Goal: Unclear: Browse casually

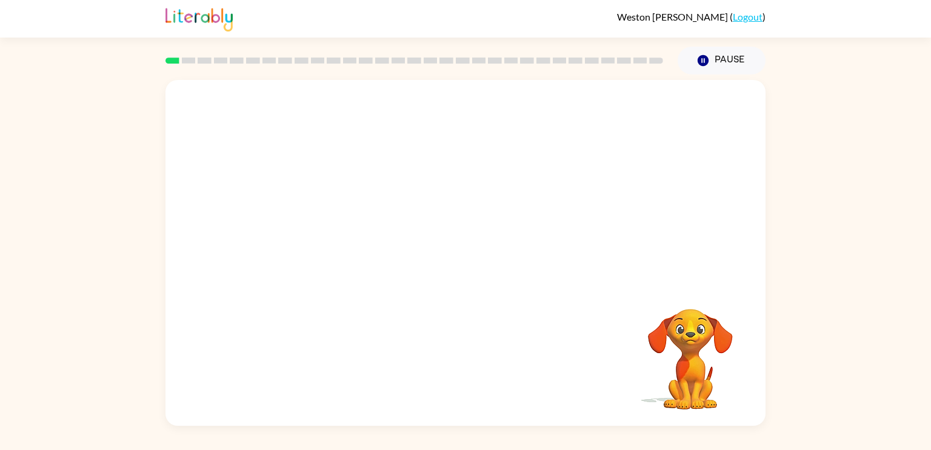
click at [328, 229] on video "Your browser must support playing .mp4 files to use Literably. Please try using…" at bounding box center [466, 182] width 600 height 204
click at [327, 229] on video "Your browser must support playing .mp4 files to use Literably. Please try using…" at bounding box center [466, 182] width 600 height 204
click at [329, 232] on video "Your browser must support playing .mp4 files to use Literably. Please try using…" at bounding box center [466, 182] width 600 height 204
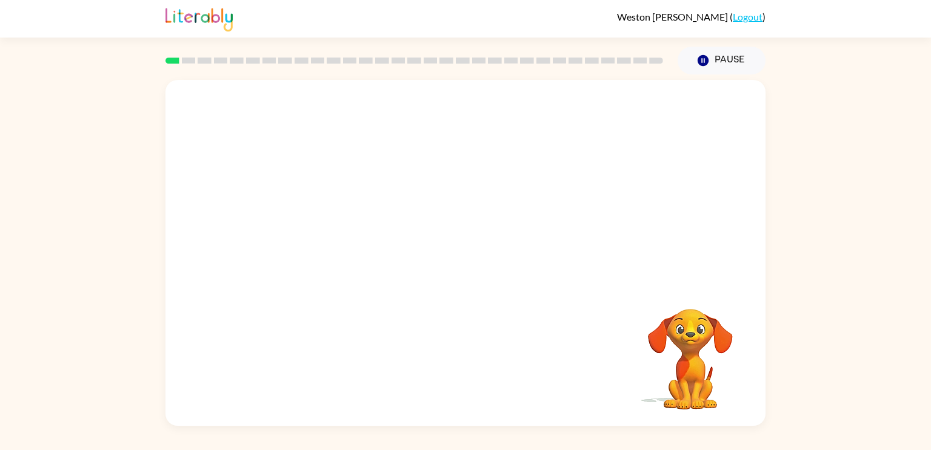
click at [329, 232] on video "Your browser must support playing .mp4 files to use Literably. Please try using…" at bounding box center [466, 182] width 600 height 204
click at [329, 234] on video "Your browser must support playing .mp4 files to use Literably. Please try using…" at bounding box center [466, 182] width 600 height 204
click at [461, 275] on button "button" at bounding box center [466, 259] width 78 height 44
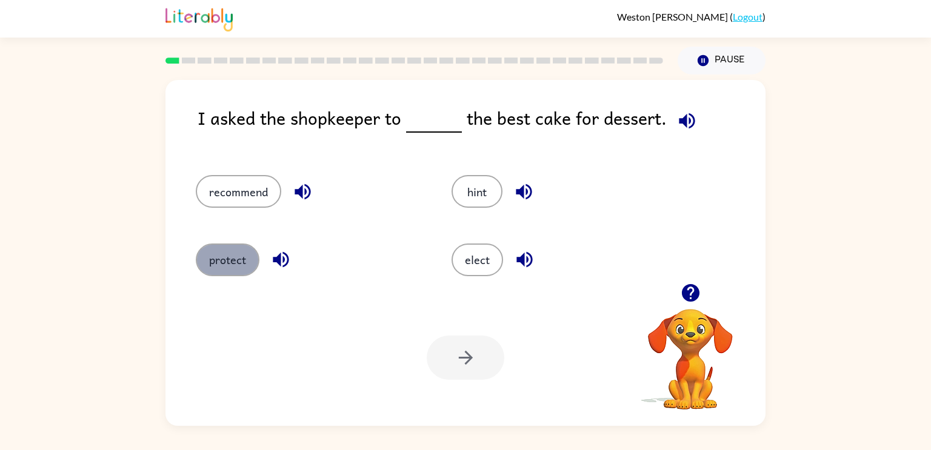
click at [230, 246] on button "protect" at bounding box center [228, 260] width 64 height 33
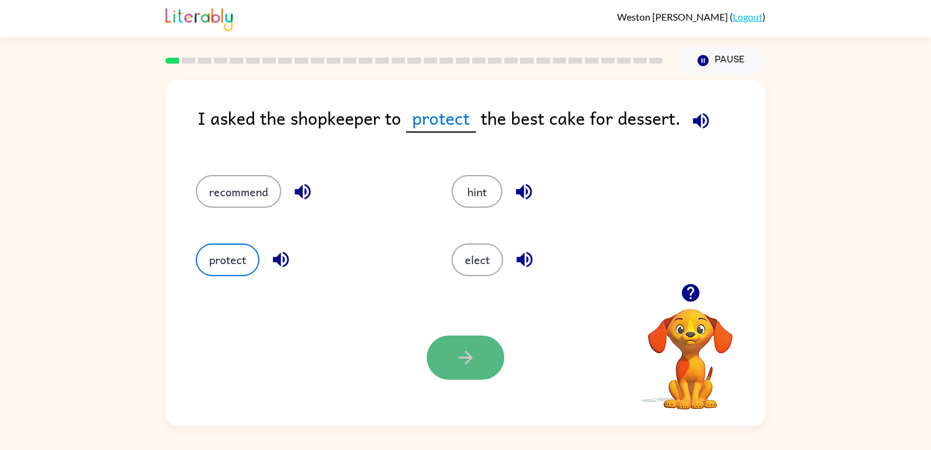
click at [453, 341] on button "button" at bounding box center [466, 358] width 78 height 44
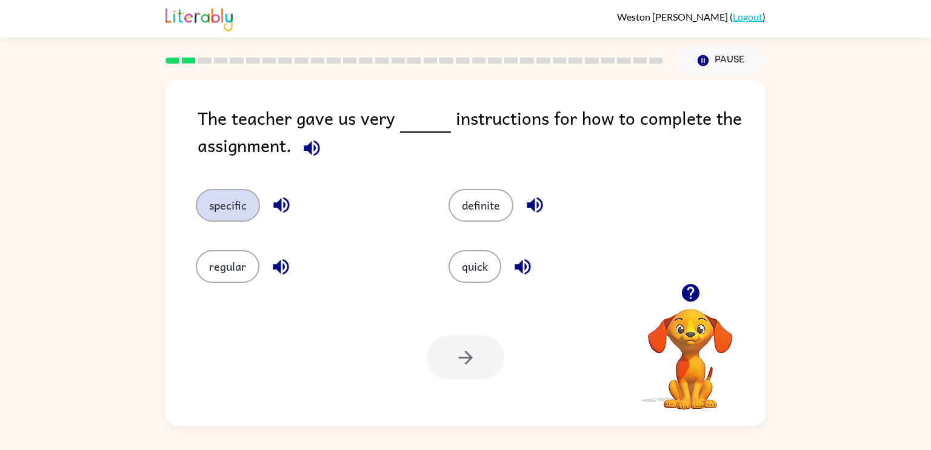
click at [235, 216] on button "specific" at bounding box center [228, 205] width 64 height 33
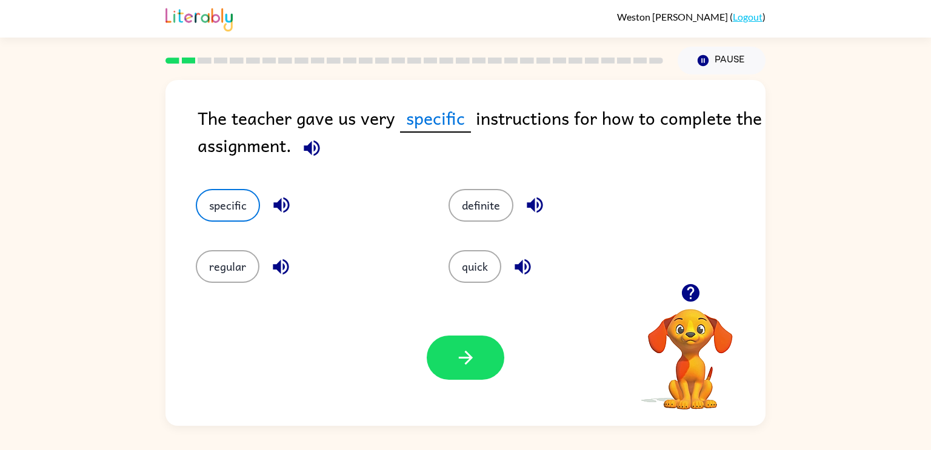
click at [466, 386] on div "Your browser must support playing .mp4 files to use Literably. Please try using…" at bounding box center [466, 358] width 600 height 136
click at [463, 313] on div "Your browser must support playing .mp4 files to use Literably. Please try using…" at bounding box center [466, 358] width 600 height 136
click at [465, 336] on button "button" at bounding box center [466, 358] width 78 height 44
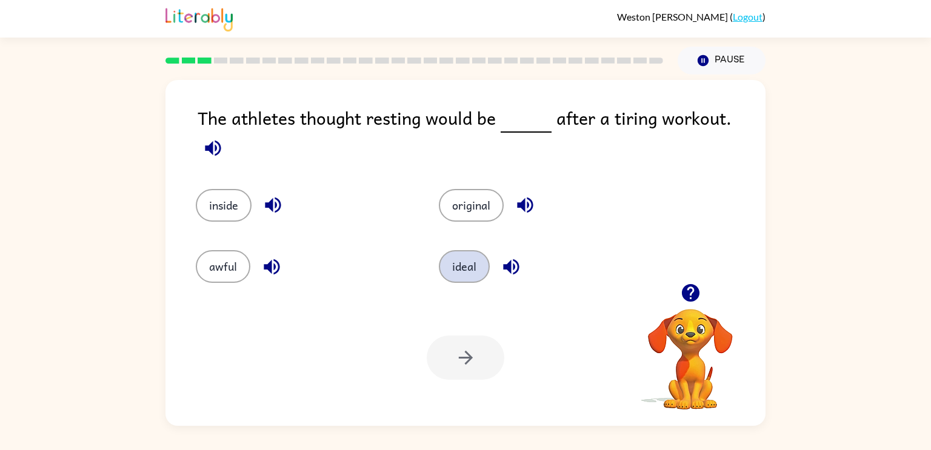
click at [455, 266] on button "ideal" at bounding box center [464, 266] width 51 height 33
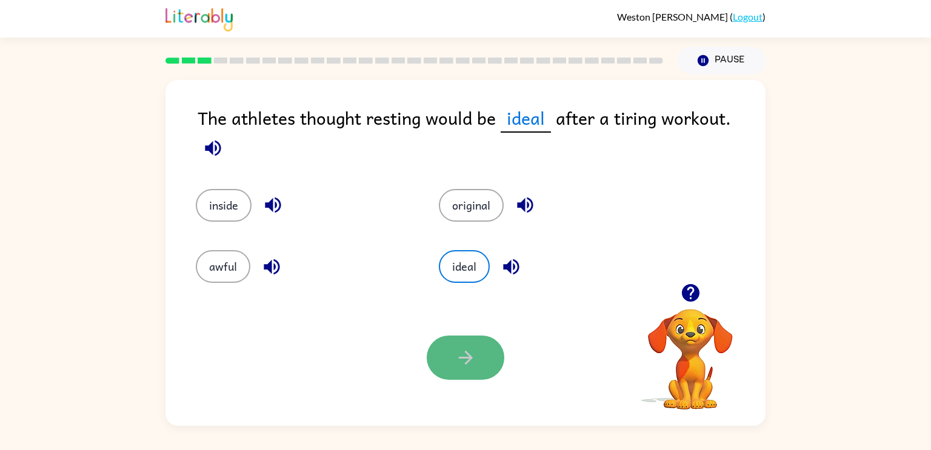
click at [472, 377] on button "button" at bounding box center [466, 358] width 78 height 44
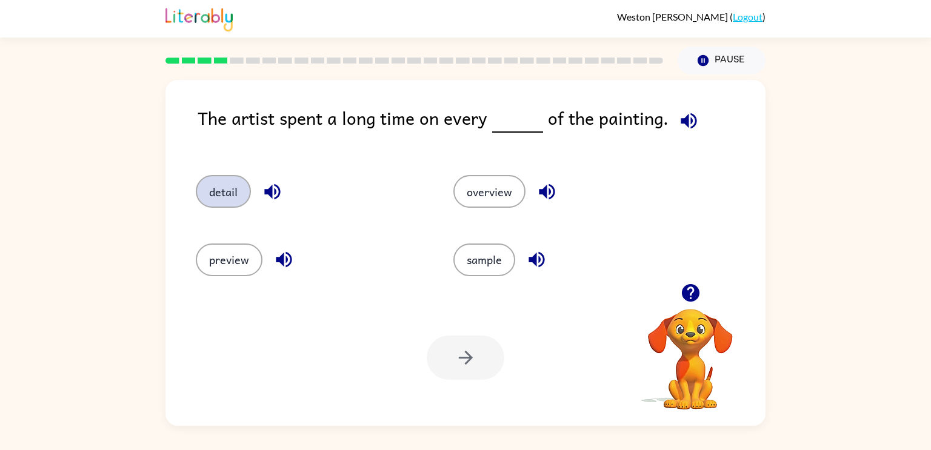
click at [228, 193] on button "detail" at bounding box center [223, 191] width 55 height 33
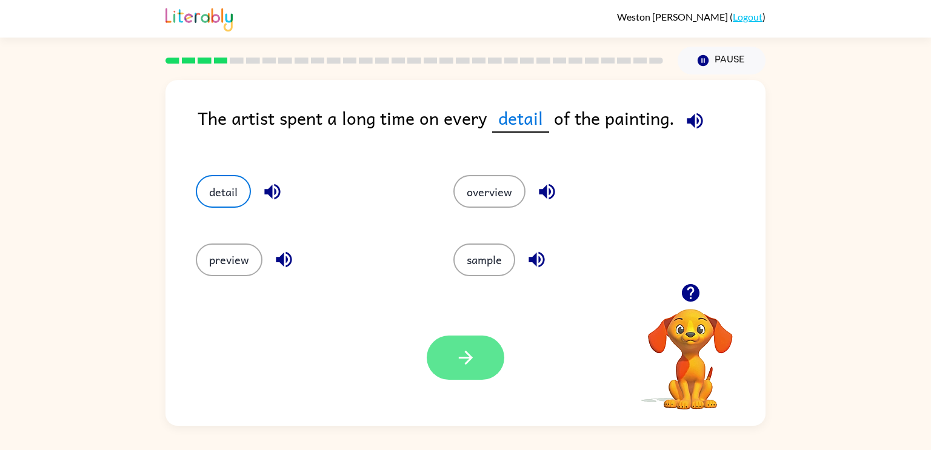
click at [446, 342] on button "button" at bounding box center [466, 358] width 78 height 44
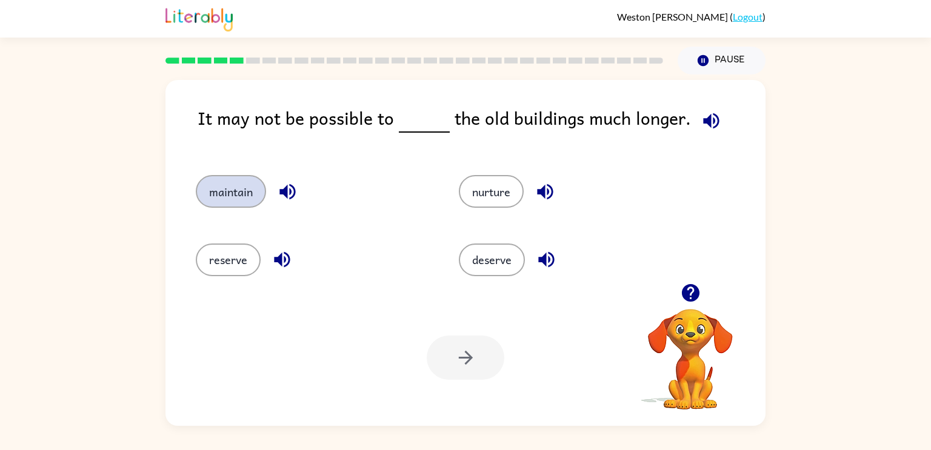
click at [239, 193] on button "maintain" at bounding box center [231, 191] width 70 height 33
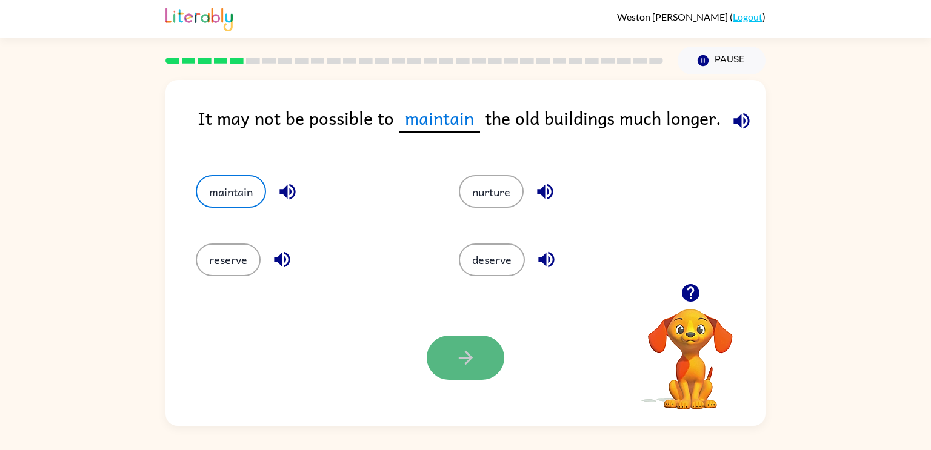
click at [483, 370] on button "button" at bounding box center [466, 358] width 78 height 44
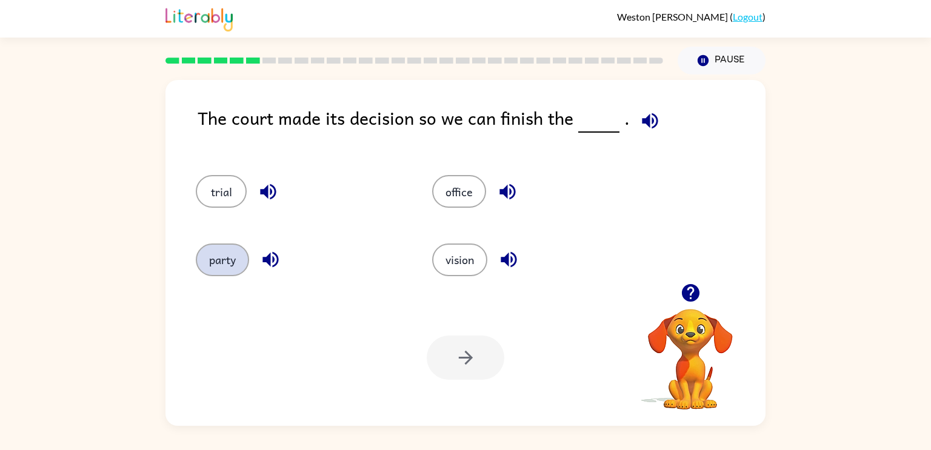
click at [219, 274] on button "party" at bounding box center [222, 260] width 53 height 33
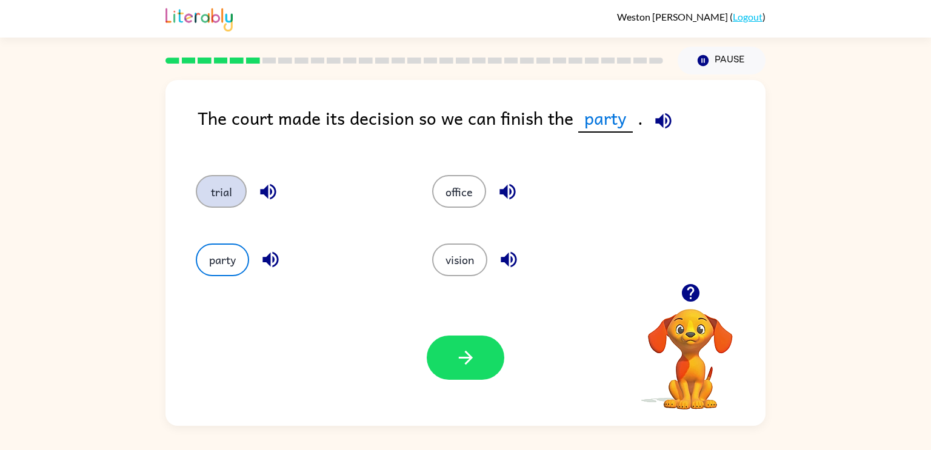
click at [229, 182] on button "trial" at bounding box center [221, 191] width 51 height 33
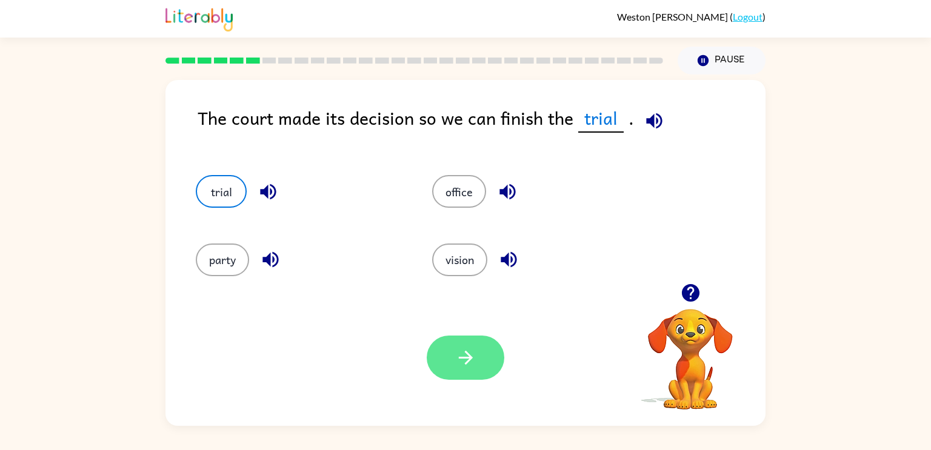
click at [469, 347] on icon "button" at bounding box center [465, 357] width 21 height 21
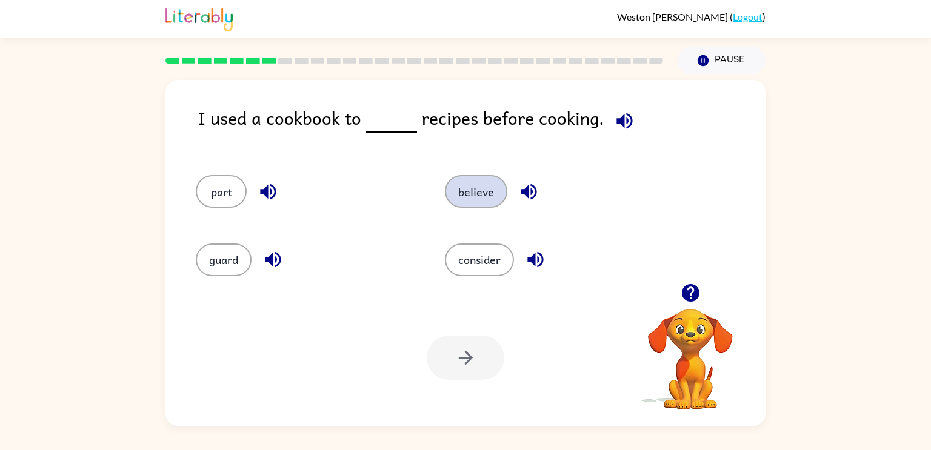
click at [493, 193] on button "believe" at bounding box center [476, 191] width 62 height 33
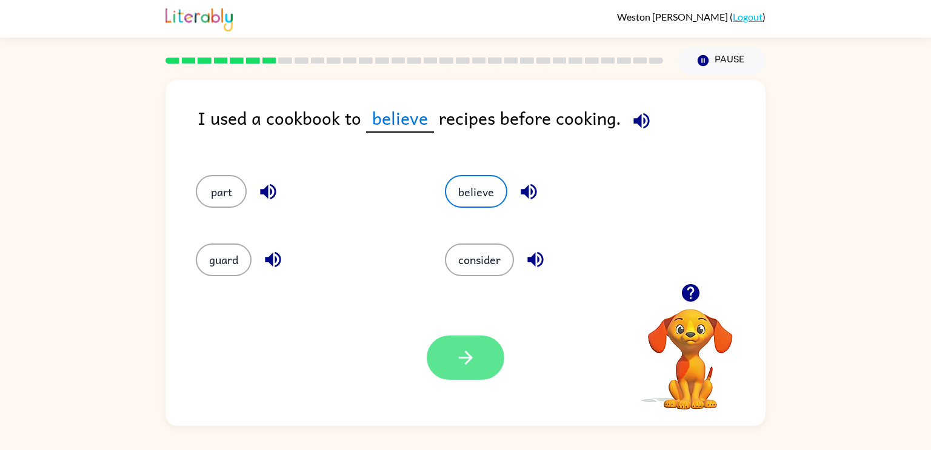
click at [483, 366] on button "button" at bounding box center [466, 358] width 78 height 44
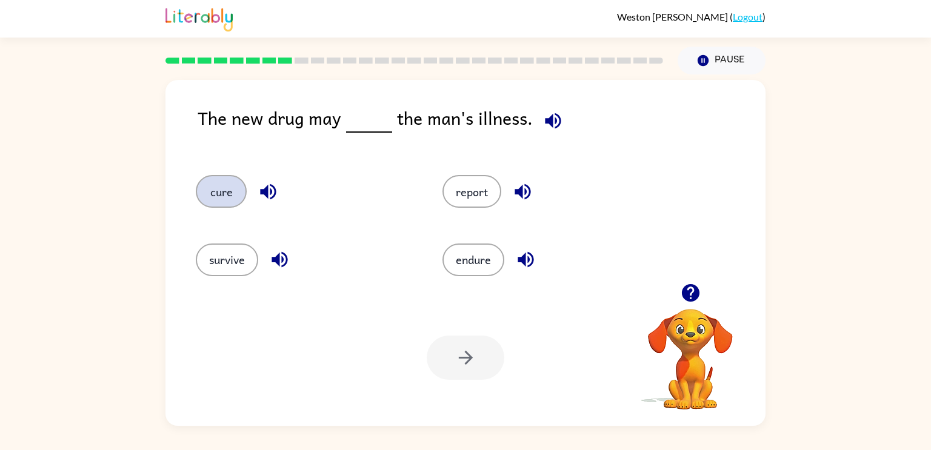
click at [240, 179] on button "cure" at bounding box center [221, 191] width 51 height 33
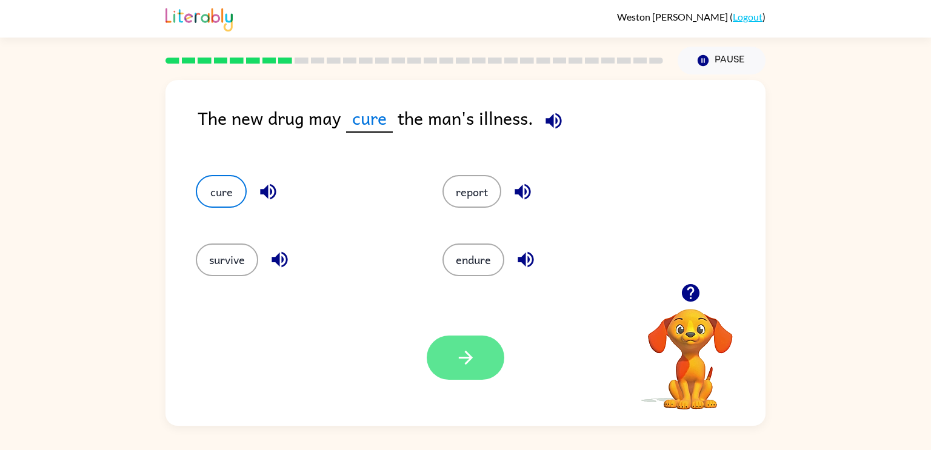
click at [456, 359] on icon "button" at bounding box center [465, 357] width 21 height 21
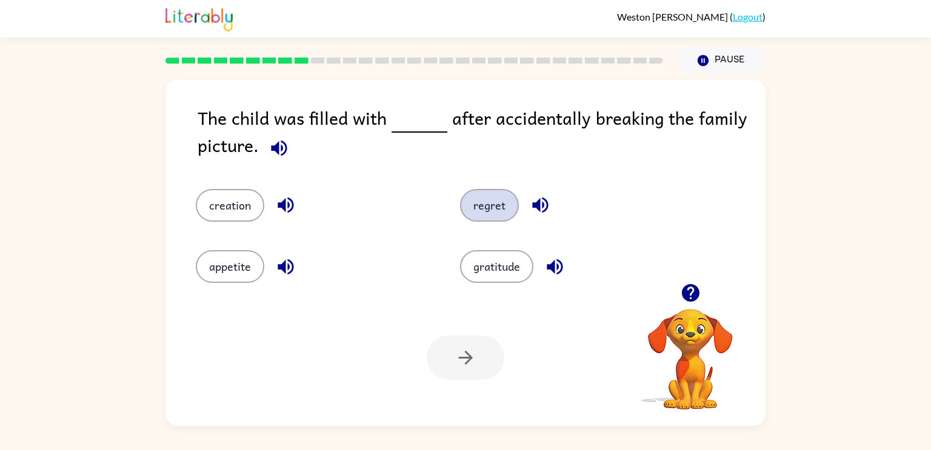
click at [502, 213] on button "regret" at bounding box center [489, 205] width 59 height 33
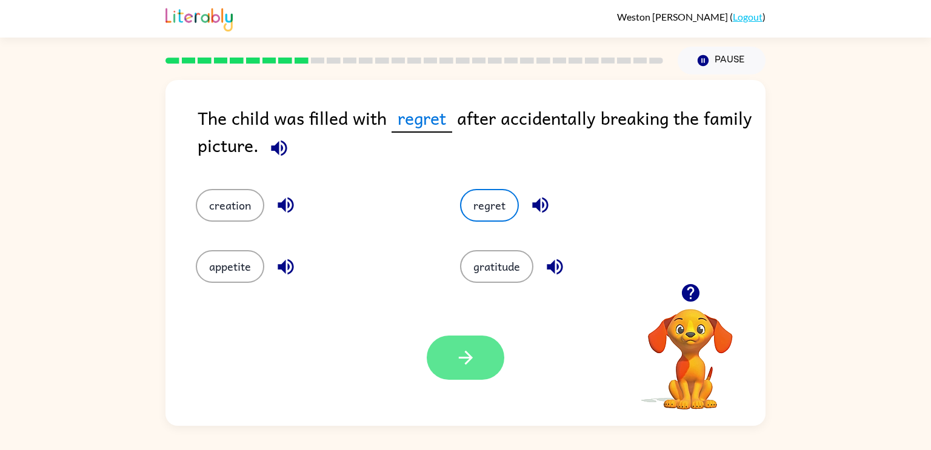
click at [469, 366] on icon "button" at bounding box center [465, 357] width 21 height 21
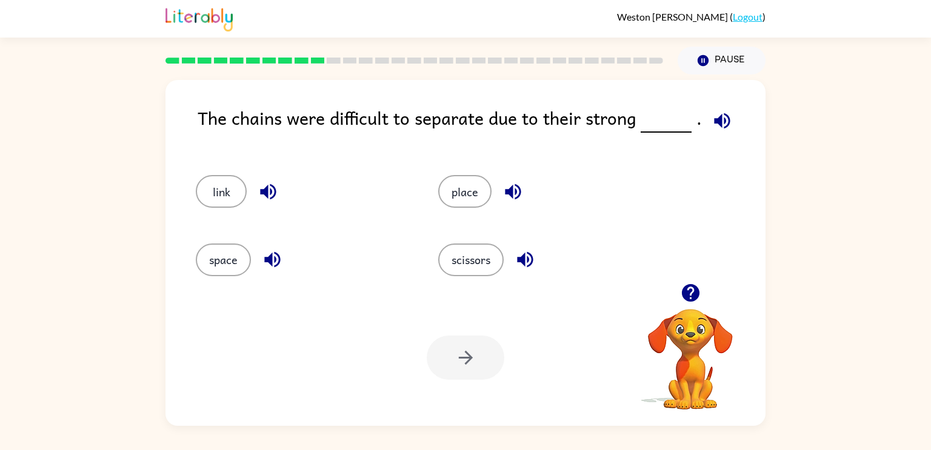
click at [509, 197] on icon "button" at bounding box center [513, 191] width 21 height 21
click at [522, 190] on icon "button" at bounding box center [513, 191] width 21 height 21
click at [468, 272] on button "scissors" at bounding box center [470, 260] width 65 height 33
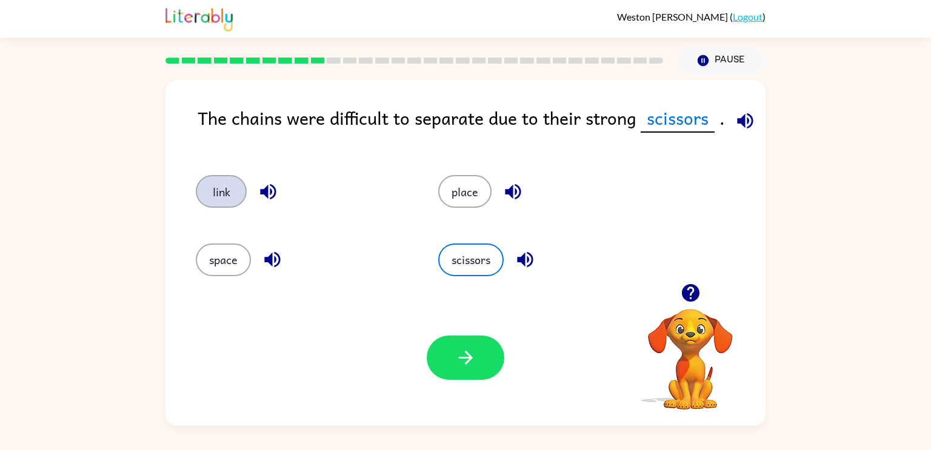
click at [234, 179] on button "link" at bounding box center [221, 191] width 51 height 33
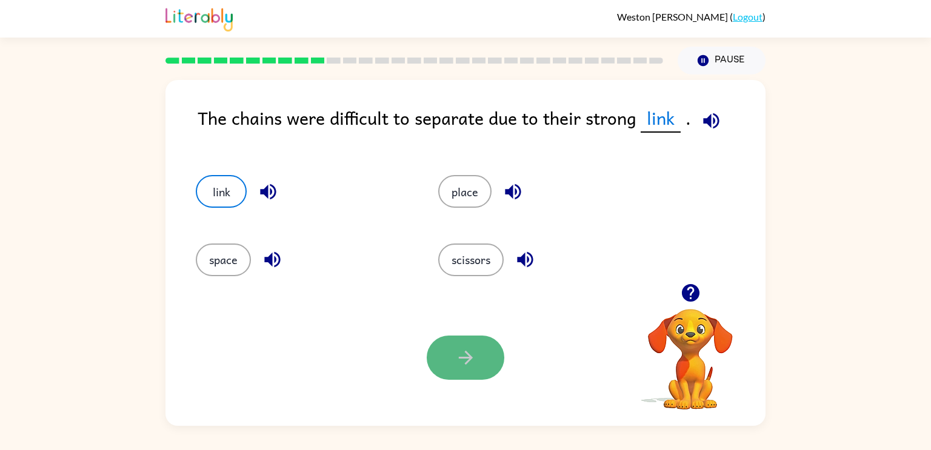
click at [477, 378] on button "button" at bounding box center [466, 358] width 78 height 44
click at [501, 359] on div at bounding box center [466, 358] width 78 height 44
click at [487, 367] on div at bounding box center [466, 358] width 78 height 44
click at [491, 359] on div at bounding box center [466, 358] width 78 height 44
click at [301, 187] on div "link" at bounding box center [303, 191] width 215 height 33
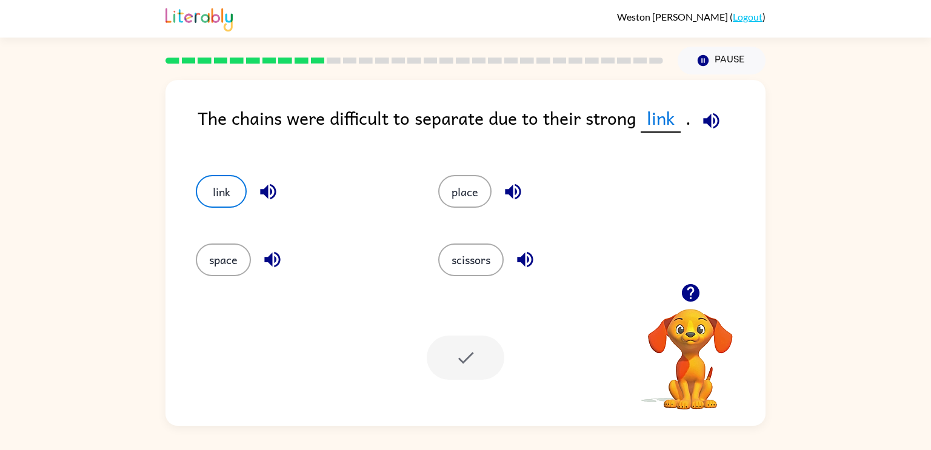
click at [253, 204] on div "link" at bounding box center [303, 191] width 215 height 33
click at [479, 202] on button "place" at bounding box center [464, 191] width 53 height 33
click at [487, 353] on div at bounding box center [466, 358] width 78 height 44
click at [228, 204] on button "link" at bounding box center [221, 191] width 51 height 33
click at [469, 375] on div at bounding box center [466, 358] width 78 height 44
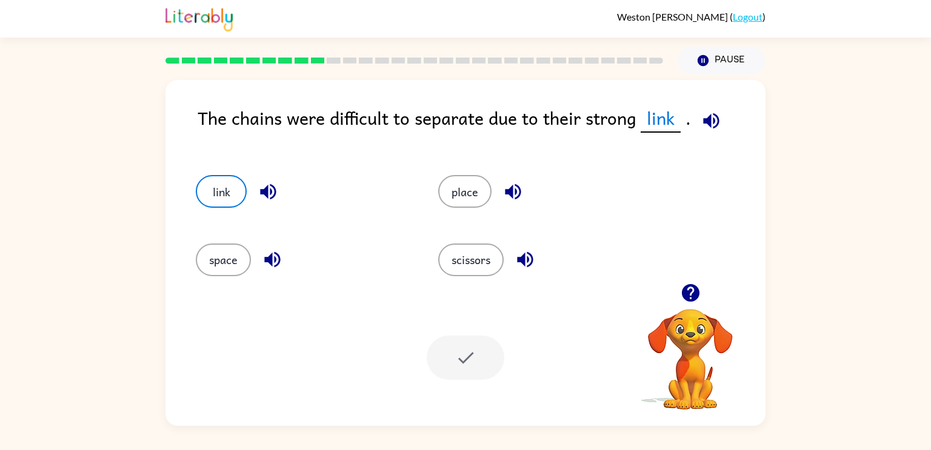
click at [538, 244] on div "scissors" at bounding box center [545, 260] width 215 height 33
click at [532, 262] on icon "button" at bounding box center [525, 260] width 16 height 16
click at [221, 196] on button "link" at bounding box center [221, 191] width 51 height 33
click at [468, 373] on div at bounding box center [466, 358] width 78 height 44
click at [464, 367] on div at bounding box center [466, 358] width 78 height 44
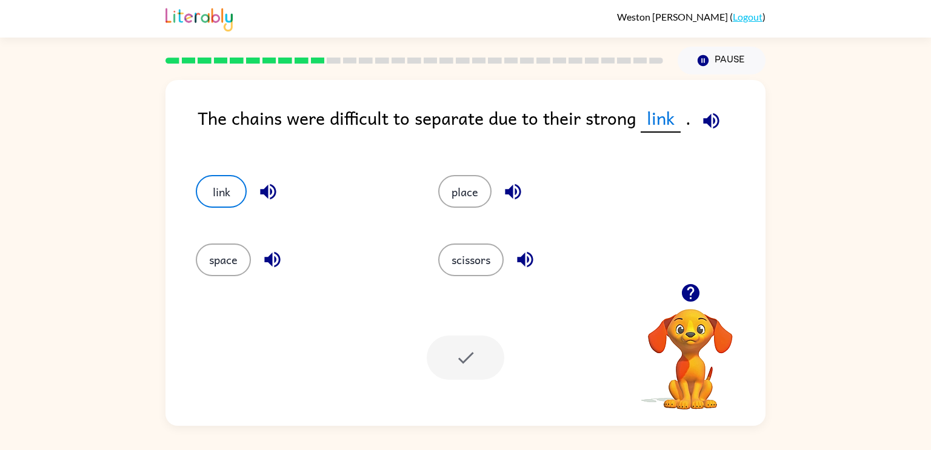
click at [474, 358] on div at bounding box center [466, 358] width 78 height 44
click at [478, 359] on div at bounding box center [466, 358] width 78 height 44
click at [710, 128] on icon "button" at bounding box center [711, 120] width 21 height 21
click at [474, 204] on button "place" at bounding box center [464, 191] width 53 height 33
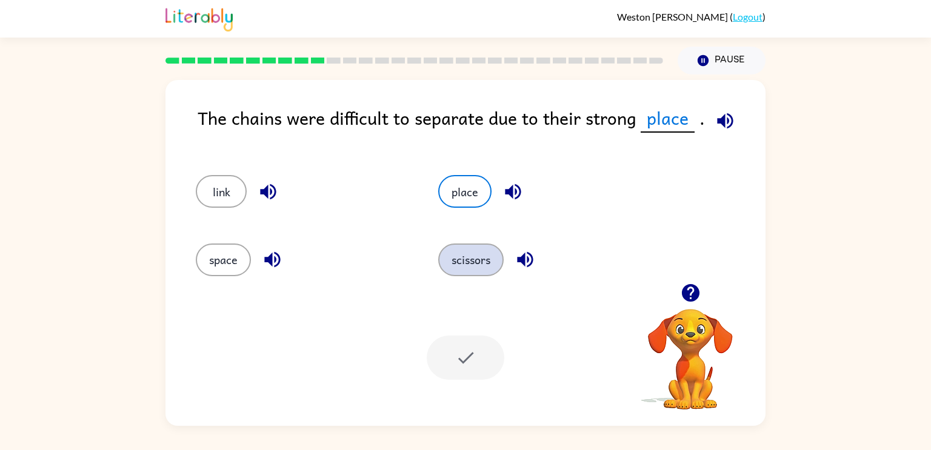
click at [485, 264] on button "scissors" at bounding box center [470, 260] width 65 height 33
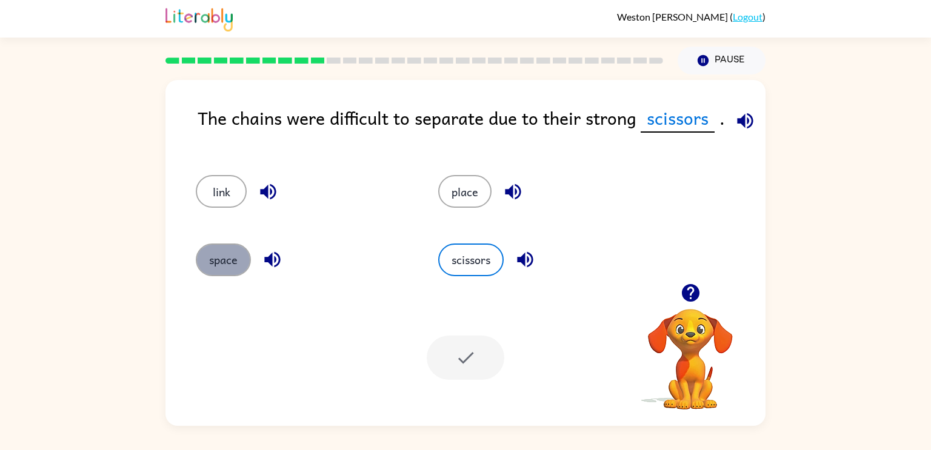
click at [249, 254] on button "space" at bounding box center [223, 260] width 55 height 33
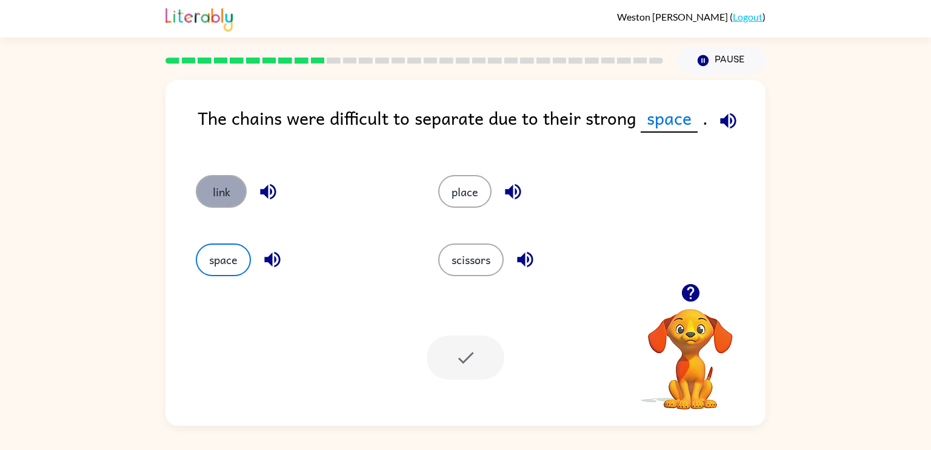
click at [218, 186] on button "link" at bounding box center [221, 191] width 51 height 33
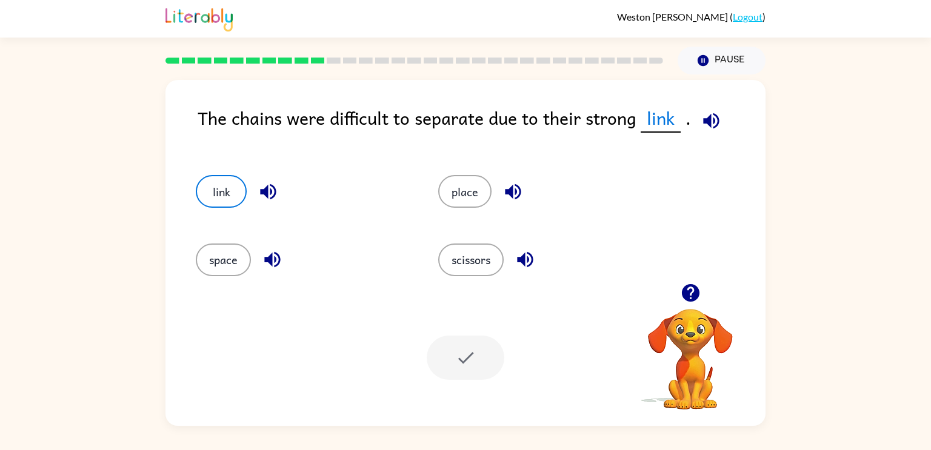
click at [464, 335] on div "Your browser must support playing .mp4 files to use Literably. Please try using…" at bounding box center [466, 358] width 600 height 136
click at [464, 337] on div at bounding box center [466, 358] width 78 height 44
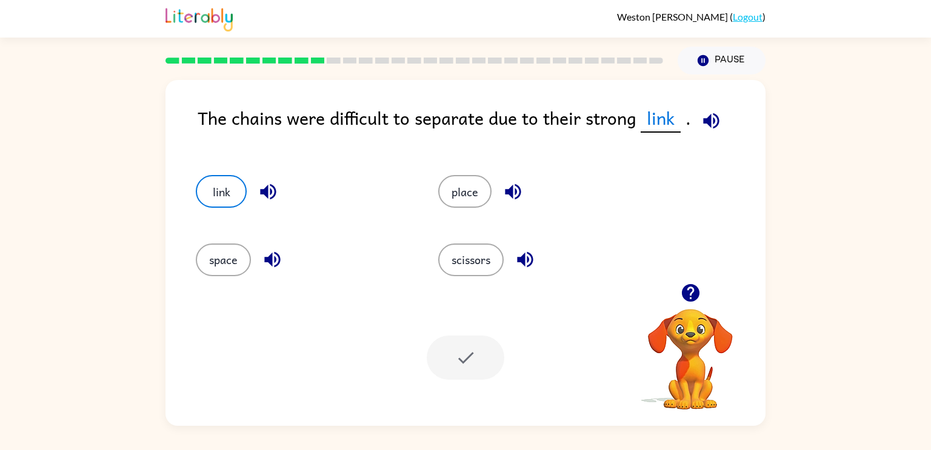
click at [464, 337] on div at bounding box center [466, 358] width 78 height 44
click at [467, 341] on div "Your browser must support playing .mp4 files to use Literably. Please try using…" at bounding box center [466, 358] width 600 height 136
click at [467, 340] on div at bounding box center [466, 358] width 78 height 44
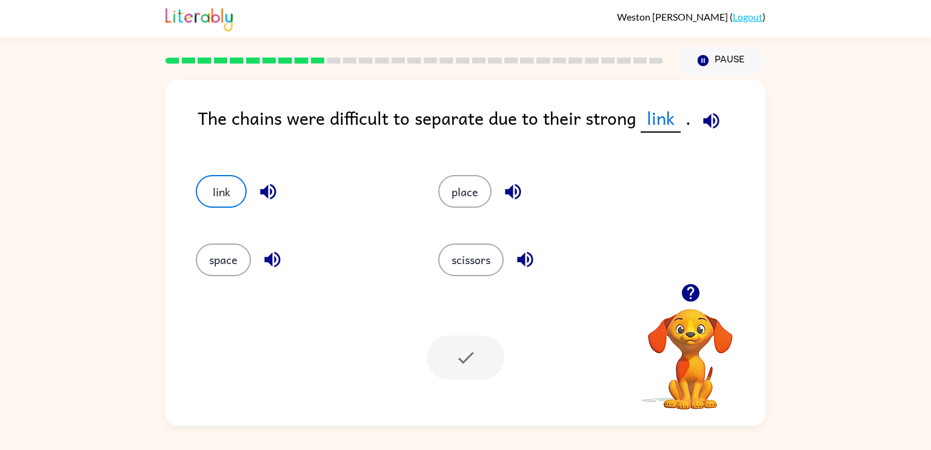
click at [467, 340] on div at bounding box center [466, 358] width 78 height 44
drag, startPoint x: 467, startPoint y: 340, endPoint x: 474, endPoint y: 356, distance: 17.1
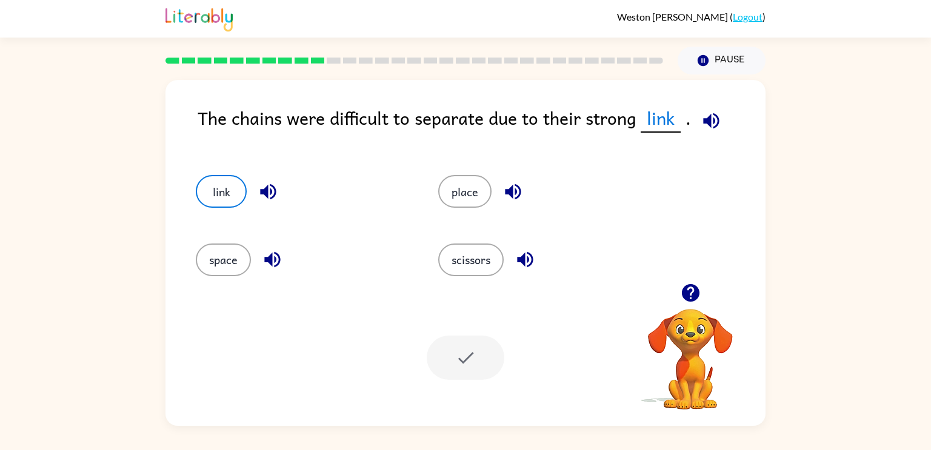
click at [474, 356] on div at bounding box center [466, 358] width 78 height 44
click at [497, 328] on div "Your browser must support playing .mp4 files to use Literably. Please try using…" at bounding box center [466, 358] width 600 height 136
click at [406, 366] on div "Your browser must support playing .mp4 files to use Literably. Please try using…" at bounding box center [466, 358] width 600 height 136
click at [488, 335] on div "Your browser must support playing .mp4 files to use Literably. Please try using…" at bounding box center [466, 358] width 600 height 136
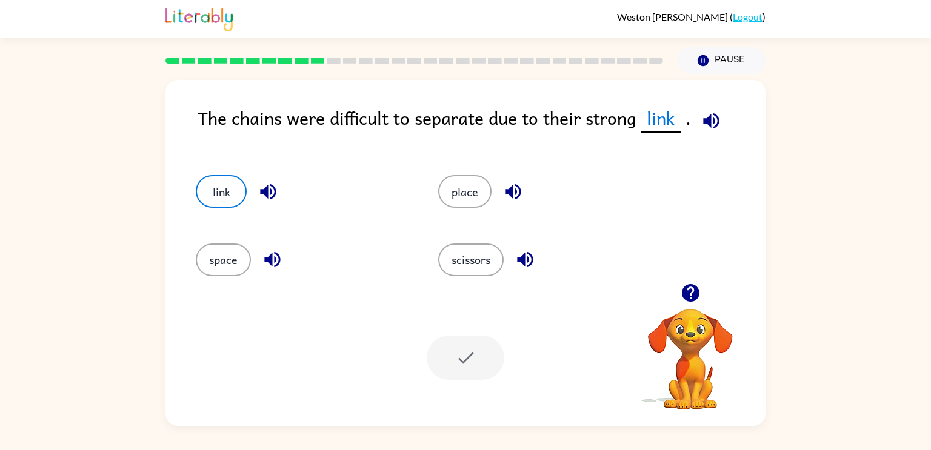
click at [488, 335] on div "Your browser must support playing .mp4 files to use Literably. Please try using…" at bounding box center [466, 358] width 600 height 136
click at [393, 371] on div "Your browser must support playing .mp4 files to use Literably. Please try using…" at bounding box center [466, 358] width 600 height 136
click at [490, 353] on div at bounding box center [466, 358] width 78 height 44
click at [395, 361] on div "Your browser must support playing .mp4 files to use Literably. Please try using…" at bounding box center [466, 358] width 600 height 136
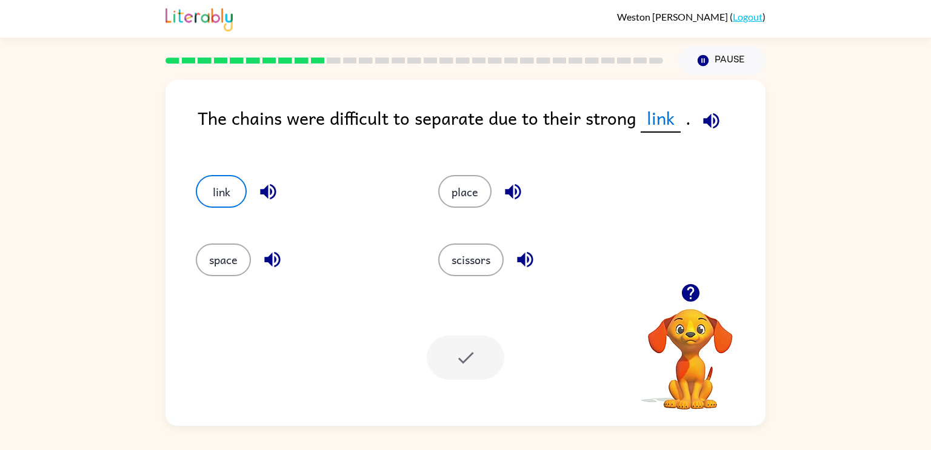
click at [481, 342] on div at bounding box center [466, 358] width 78 height 44
click at [393, 360] on div "Your browser must support playing .mp4 files to use Literably. Please try using…" at bounding box center [466, 358] width 600 height 136
click at [484, 342] on div at bounding box center [466, 358] width 78 height 44
click at [403, 364] on div "Your browser must support playing .mp4 files to use Literably. Please try using…" at bounding box center [466, 358] width 600 height 136
click at [496, 347] on div at bounding box center [466, 358] width 78 height 44
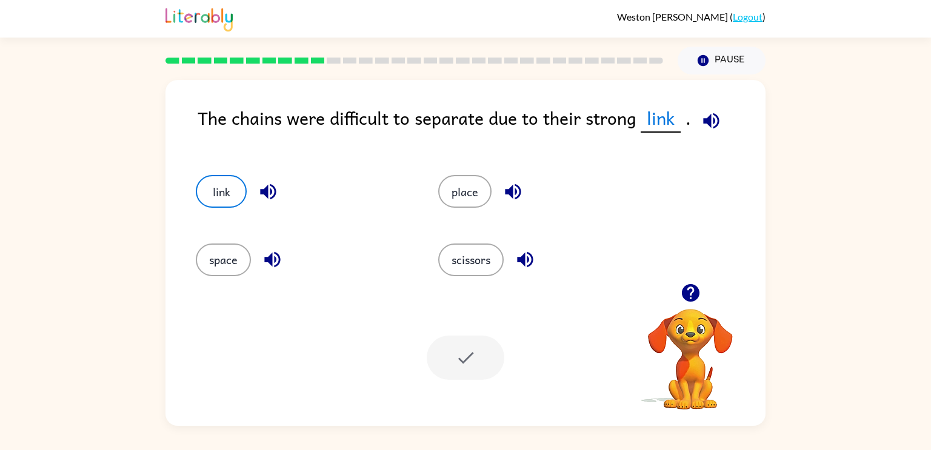
click at [404, 355] on div "Your browser must support playing .mp4 files to use Literably. Please try using…" at bounding box center [466, 358] width 600 height 136
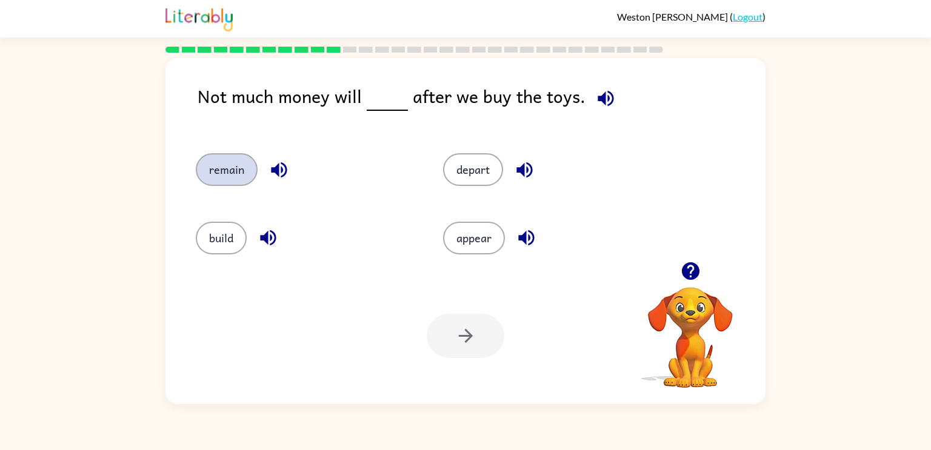
click at [216, 164] on button "remain" at bounding box center [227, 169] width 62 height 33
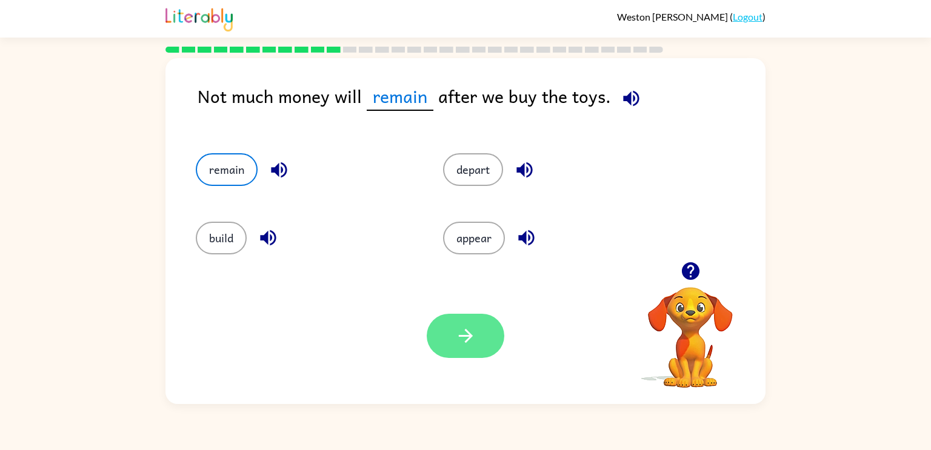
click at [449, 349] on button "button" at bounding box center [466, 336] width 78 height 44
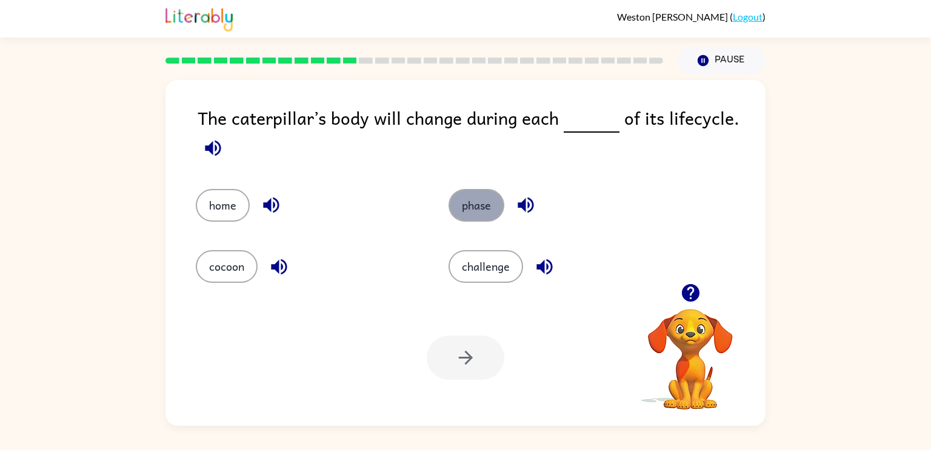
click at [463, 222] on button "phase" at bounding box center [477, 205] width 56 height 33
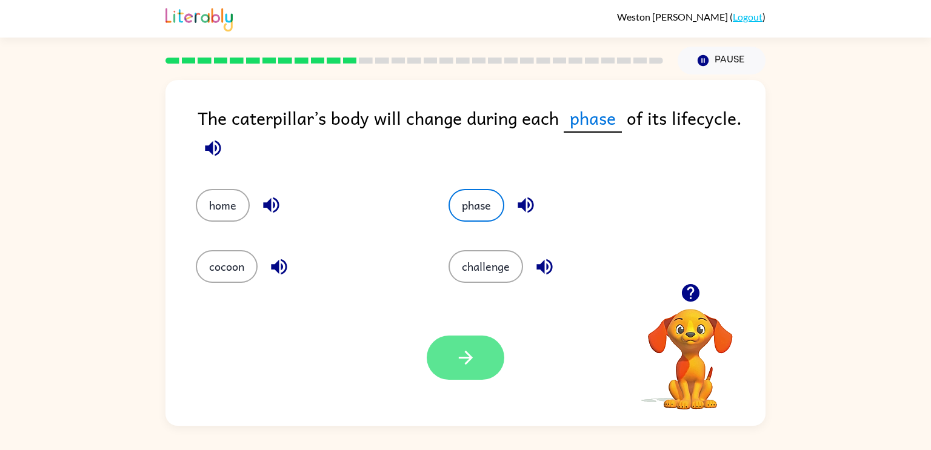
click at [469, 353] on icon "button" at bounding box center [465, 357] width 21 height 21
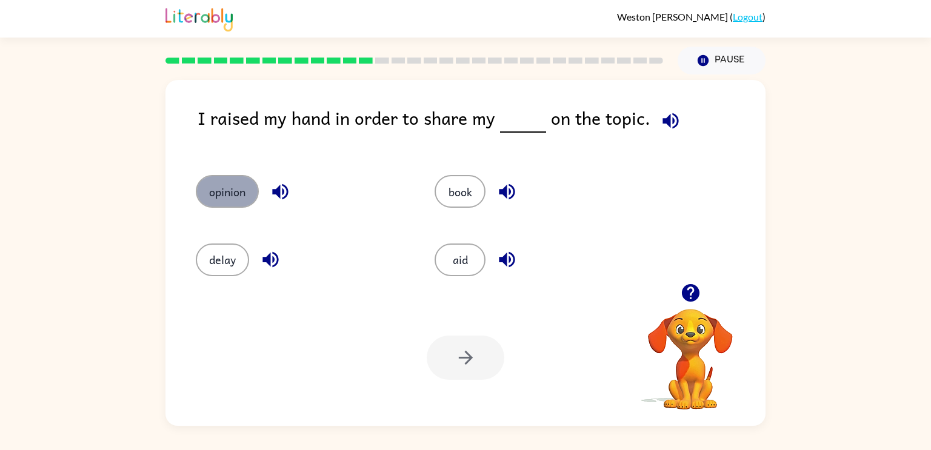
click at [238, 176] on button "opinion" at bounding box center [227, 191] width 63 height 33
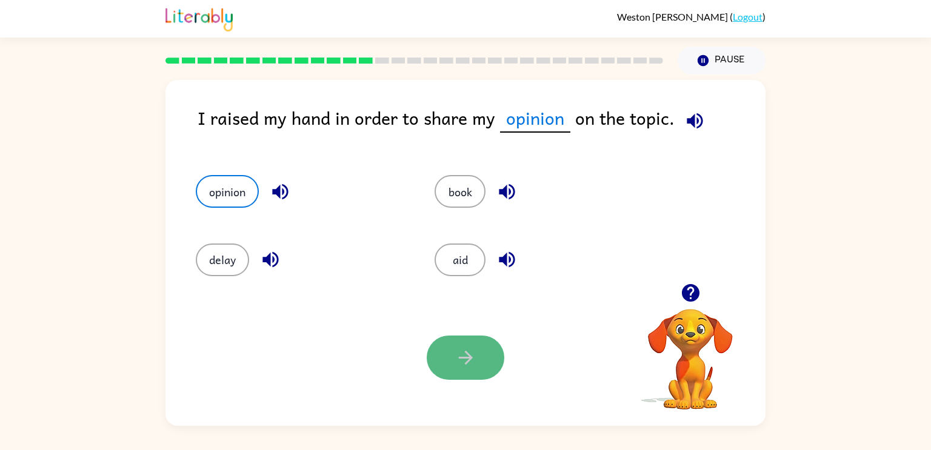
click at [481, 365] on button "button" at bounding box center [466, 358] width 78 height 44
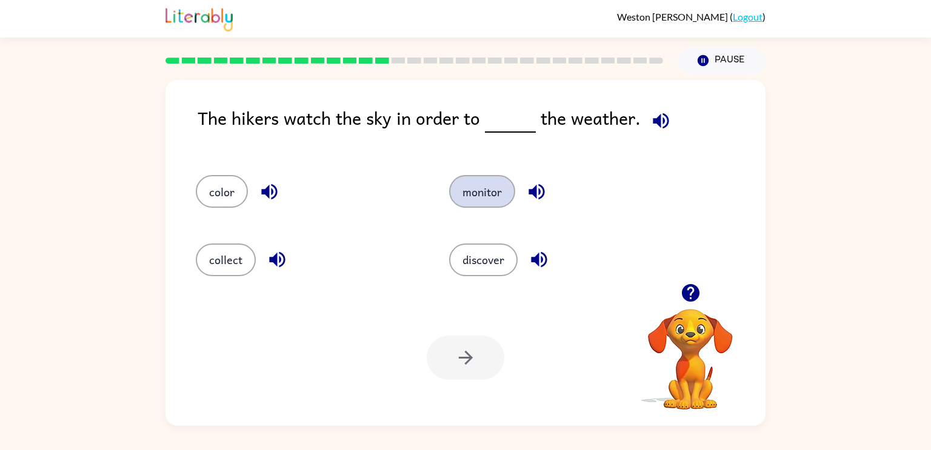
click at [459, 195] on button "monitor" at bounding box center [482, 191] width 66 height 33
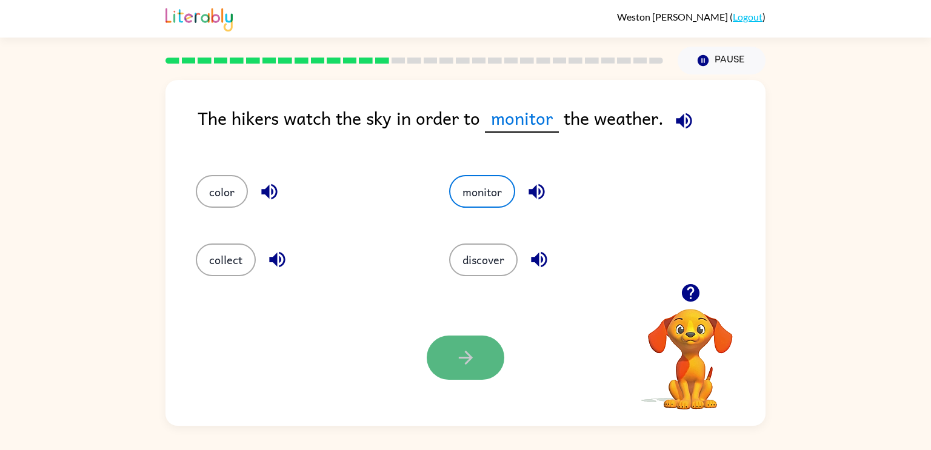
click at [469, 372] on button "button" at bounding box center [466, 358] width 78 height 44
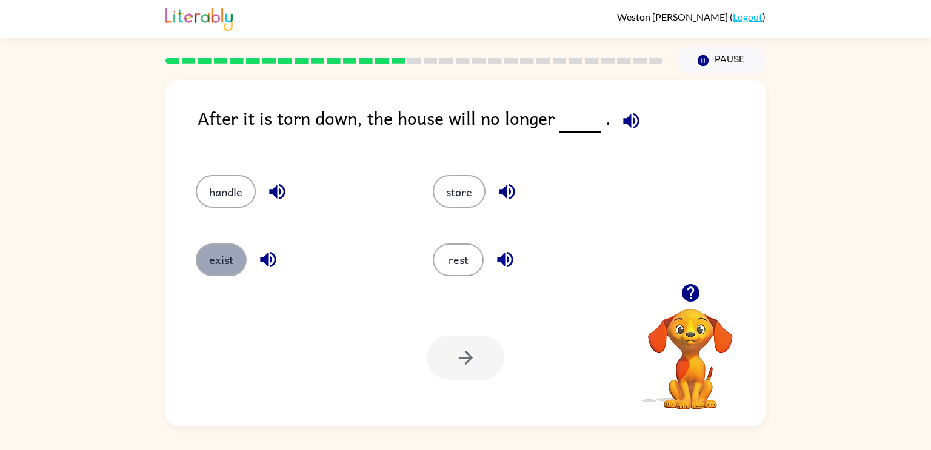
click at [233, 258] on button "exist" at bounding box center [221, 260] width 51 height 33
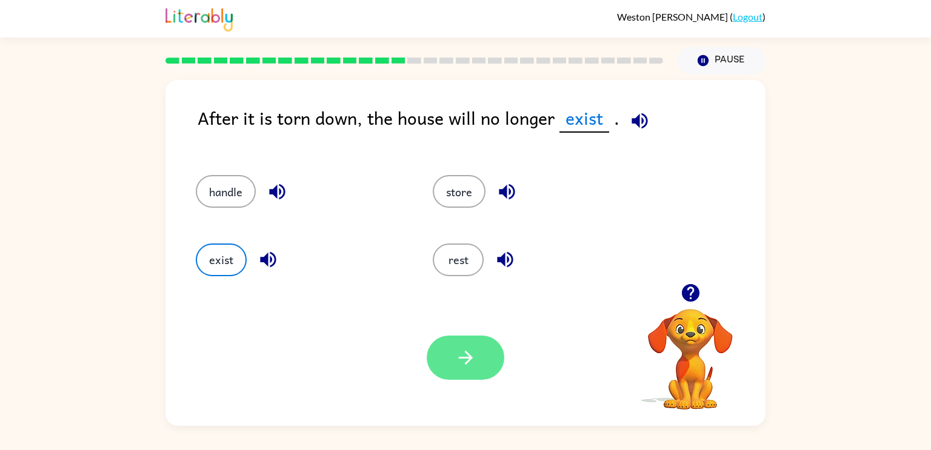
click at [474, 375] on button "button" at bounding box center [466, 358] width 78 height 44
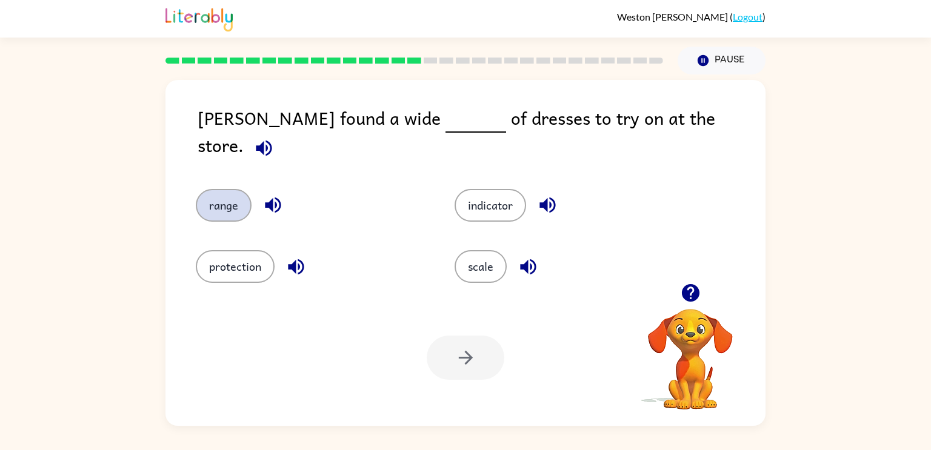
click at [233, 199] on button "range" at bounding box center [224, 205] width 56 height 33
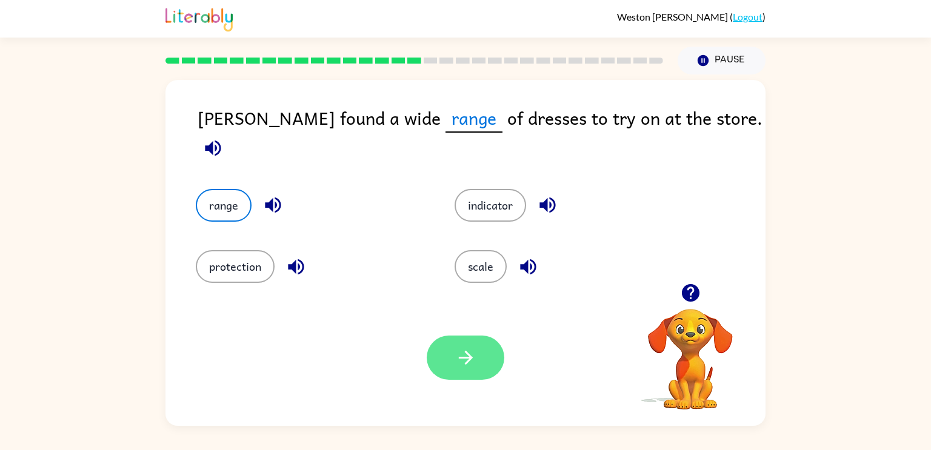
click at [469, 352] on icon "button" at bounding box center [465, 357] width 21 height 21
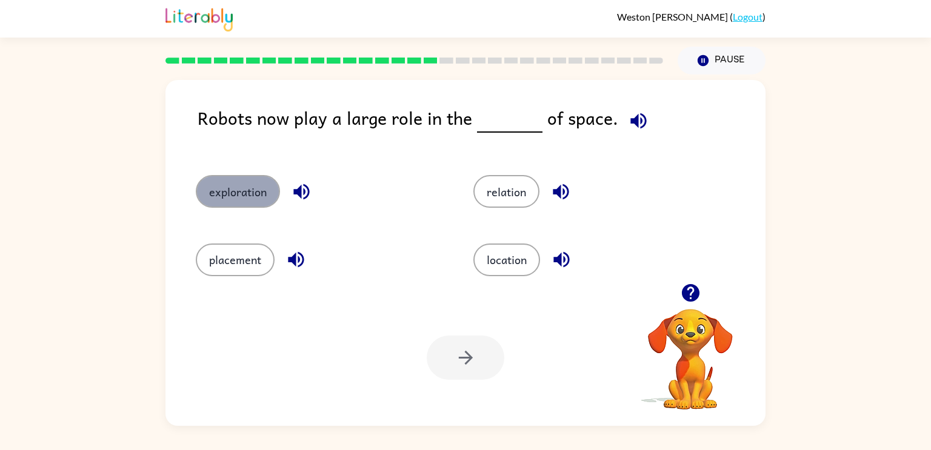
click at [252, 204] on button "exploration" at bounding box center [238, 191] width 84 height 33
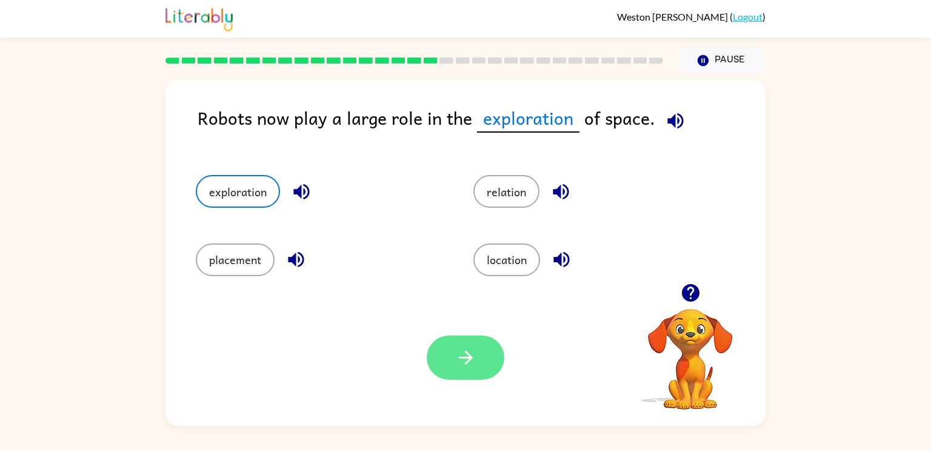
click at [481, 353] on button "button" at bounding box center [466, 358] width 78 height 44
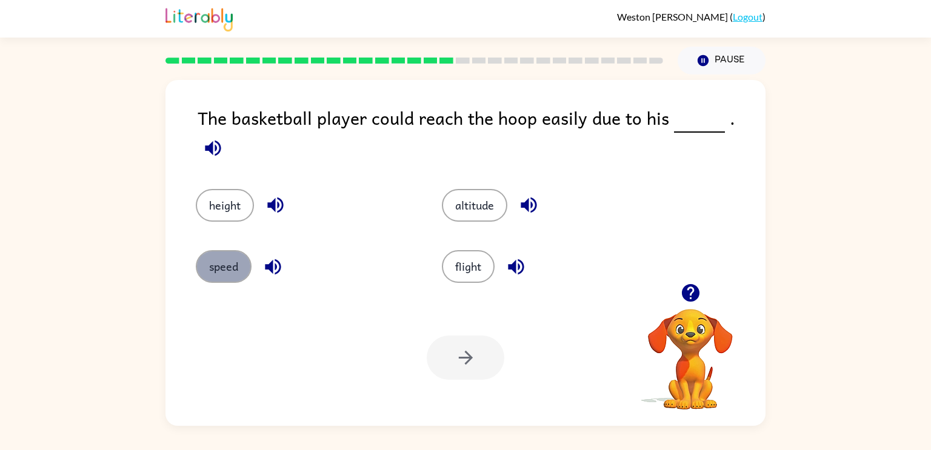
click at [197, 253] on button "speed" at bounding box center [224, 266] width 56 height 33
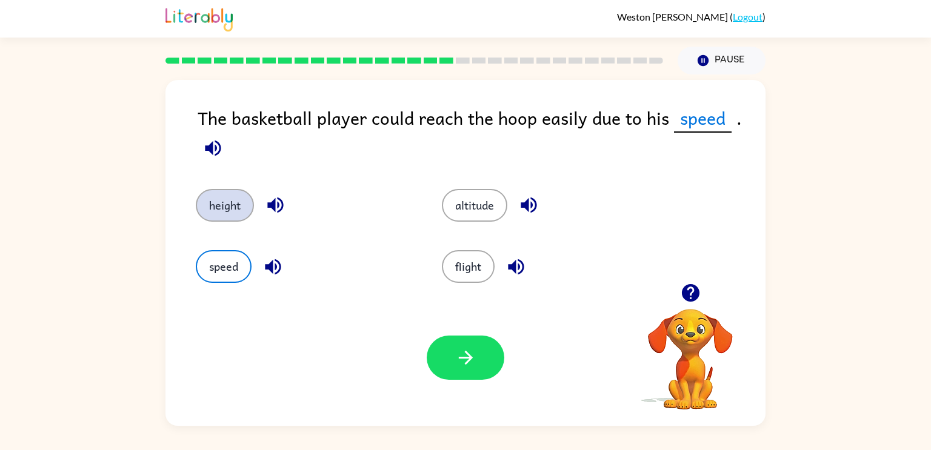
click at [238, 194] on button "height" at bounding box center [225, 205] width 58 height 33
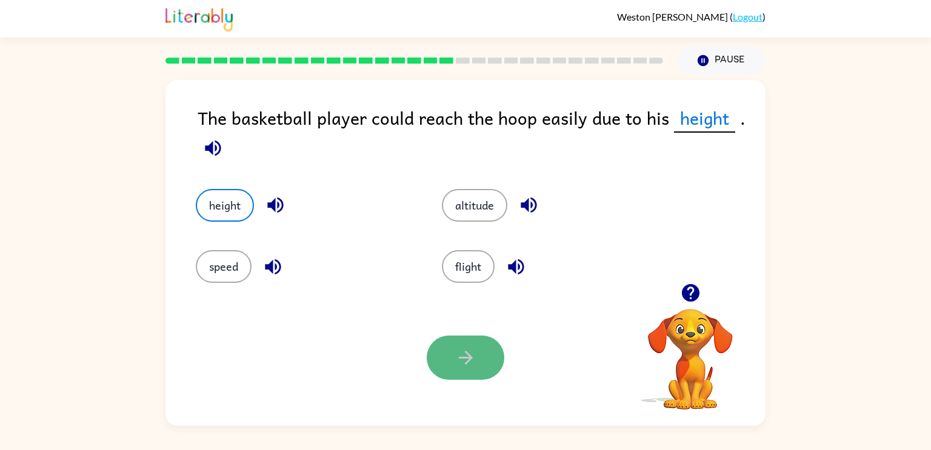
click at [494, 349] on button "button" at bounding box center [466, 358] width 78 height 44
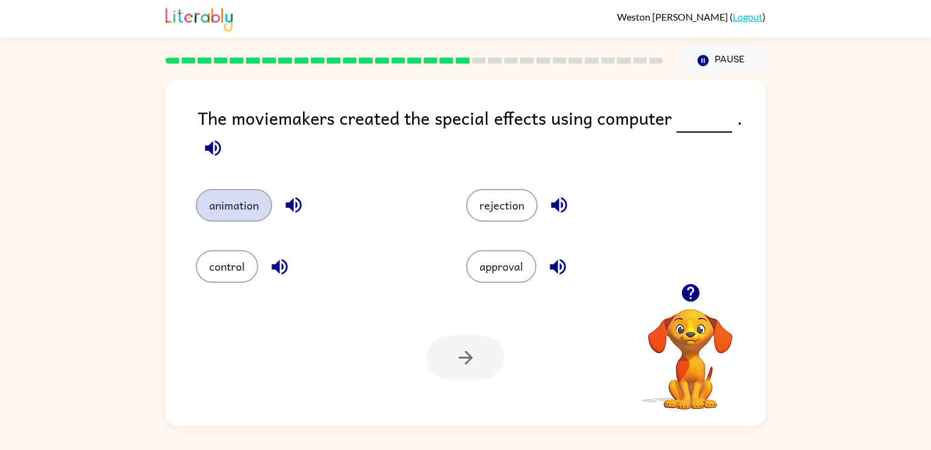
click at [255, 212] on button "animation" at bounding box center [234, 205] width 76 height 33
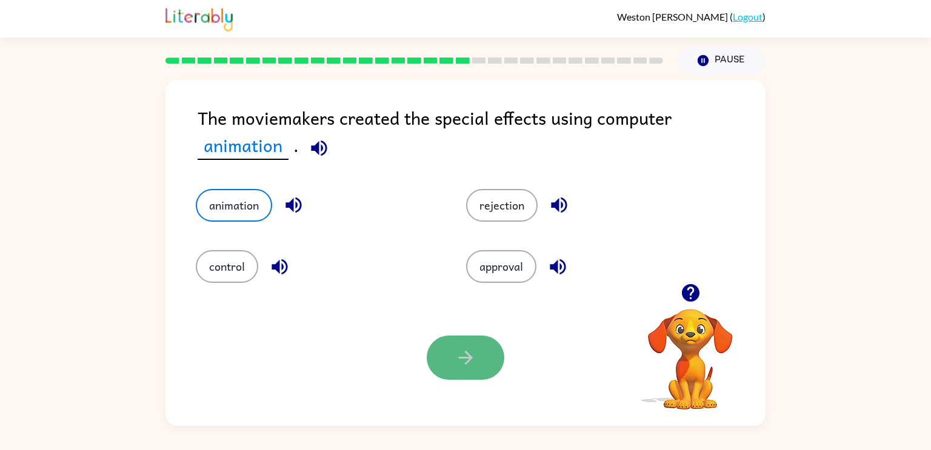
click at [461, 349] on icon "button" at bounding box center [465, 357] width 21 height 21
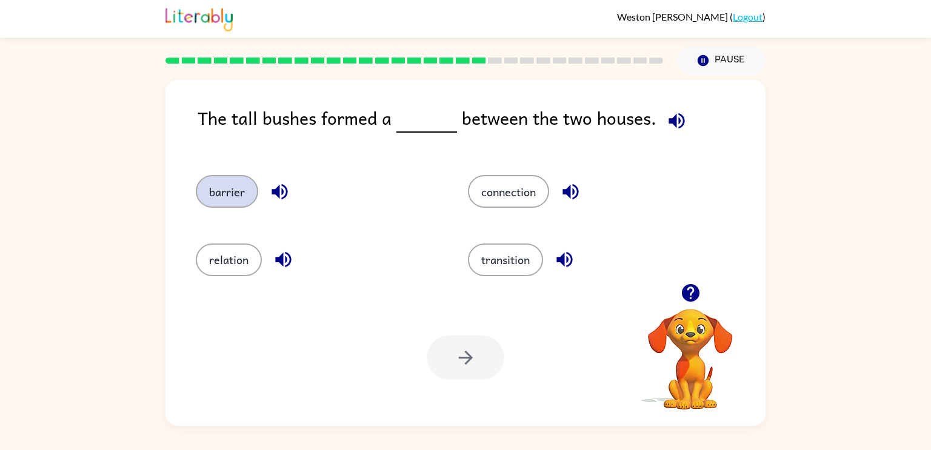
click at [238, 181] on button "barrier" at bounding box center [227, 191] width 62 height 33
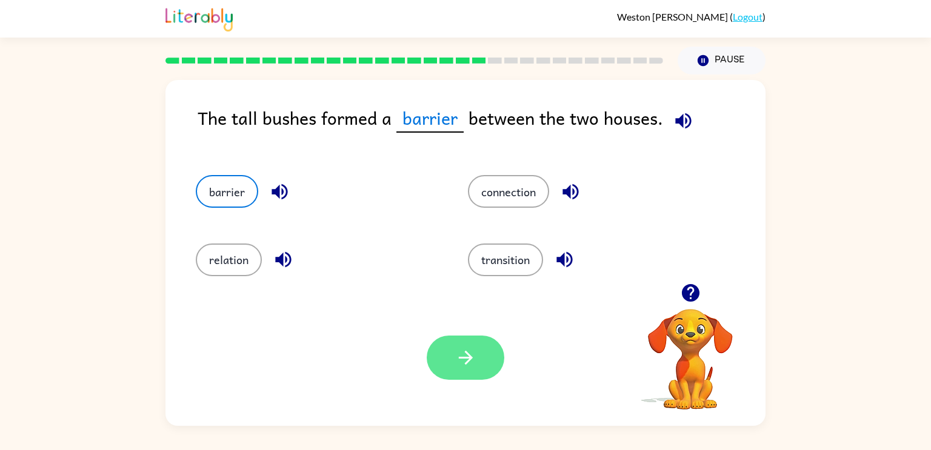
click at [466, 353] on icon "button" at bounding box center [465, 358] width 14 height 14
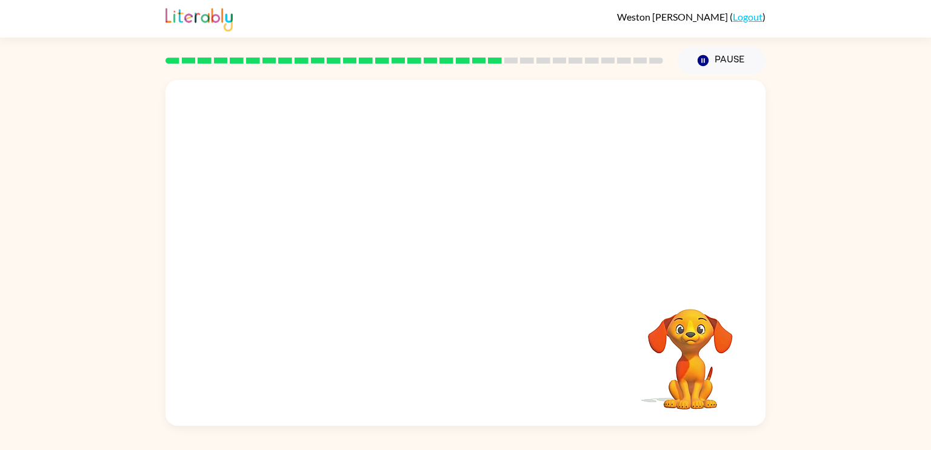
click at [441, 268] on video "Your browser must support playing .mp4 files to use Literably. Please try using…" at bounding box center [466, 182] width 600 height 204
click at [459, 256] on icon "button" at bounding box center [465, 259] width 21 height 21
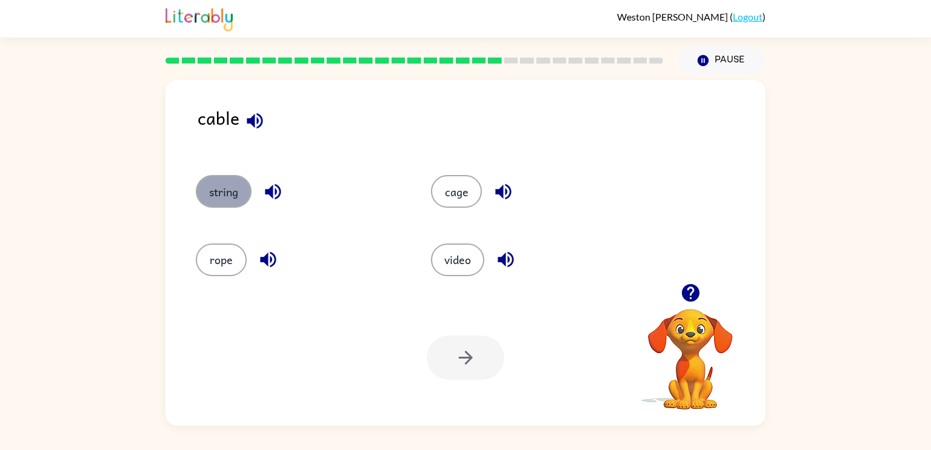
click at [221, 194] on button "string" at bounding box center [224, 191] width 56 height 33
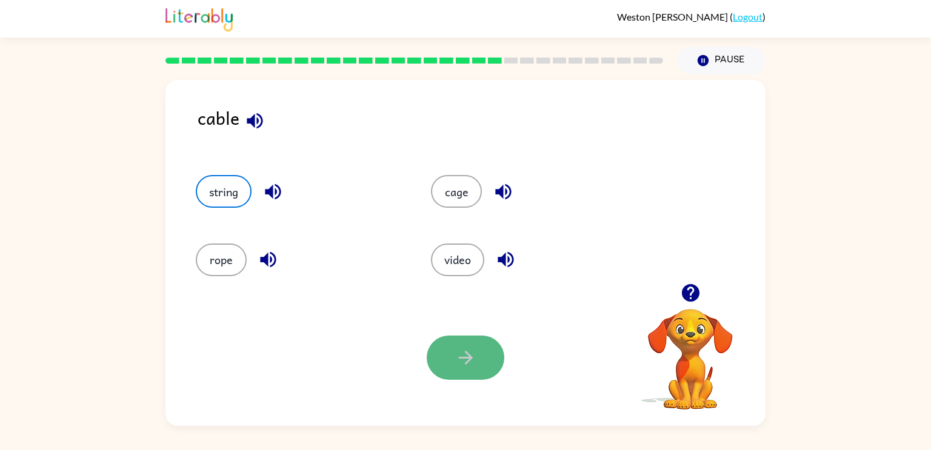
click at [452, 367] on button "button" at bounding box center [466, 358] width 78 height 44
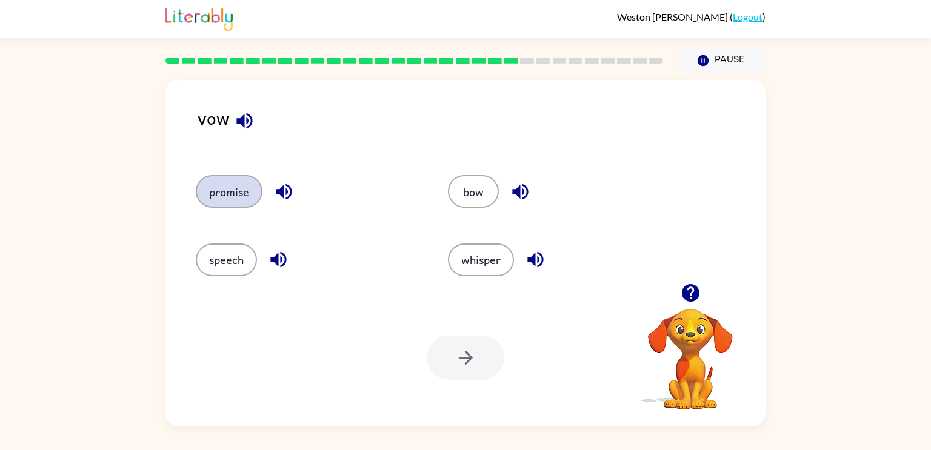
click at [240, 208] on button "promise" at bounding box center [229, 191] width 67 height 33
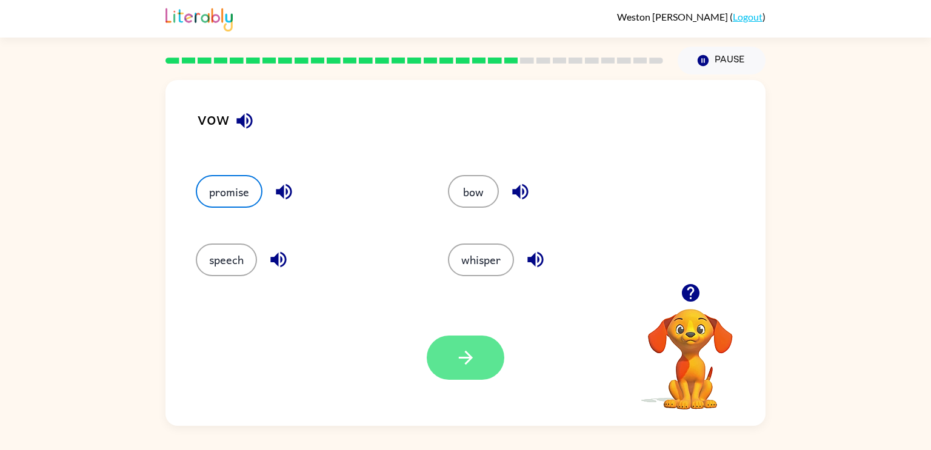
click at [493, 366] on button "button" at bounding box center [466, 358] width 78 height 44
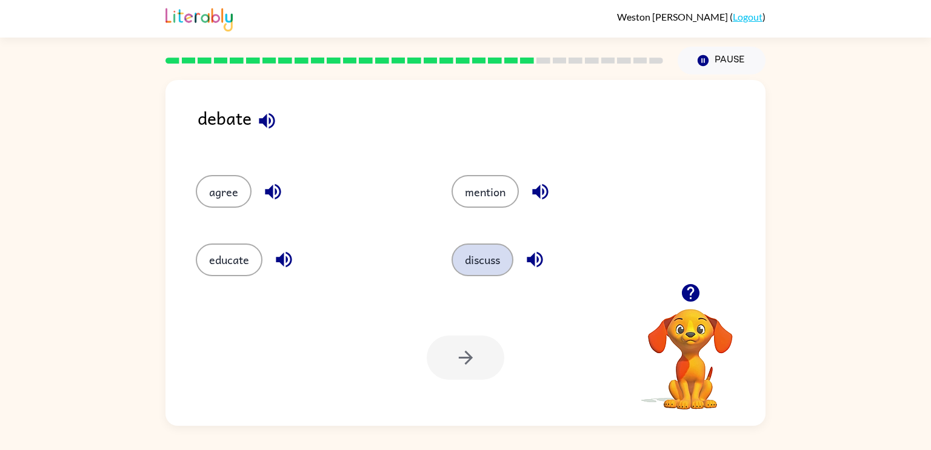
click at [483, 256] on button "discuss" at bounding box center [483, 260] width 62 height 33
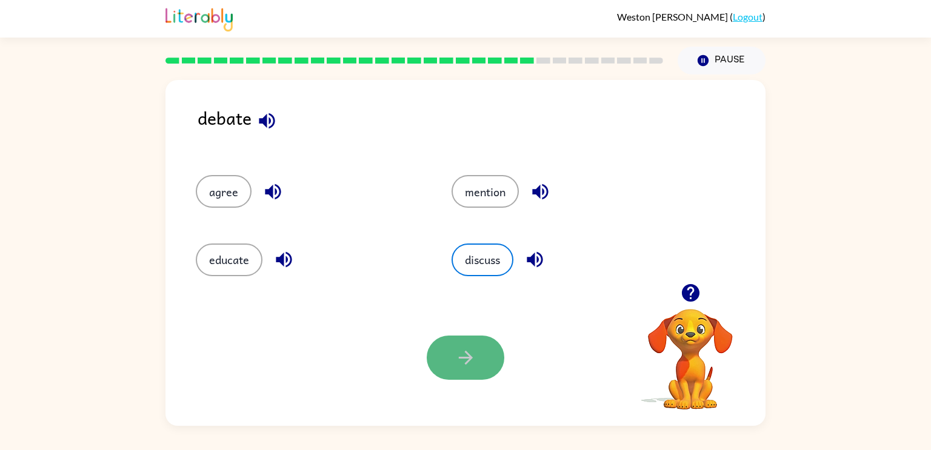
click at [472, 363] on icon "button" at bounding box center [465, 357] width 21 height 21
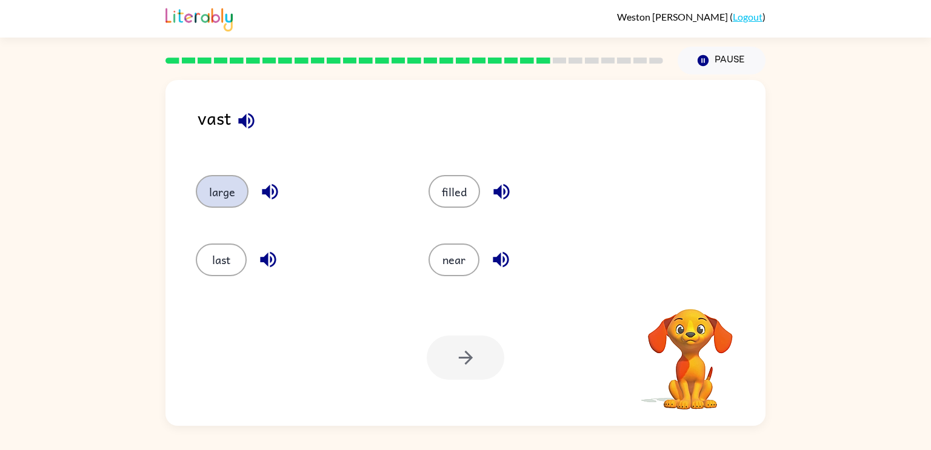
click at [210, 202] on button "large" at bounding box center [222, 191] width 53 height 33
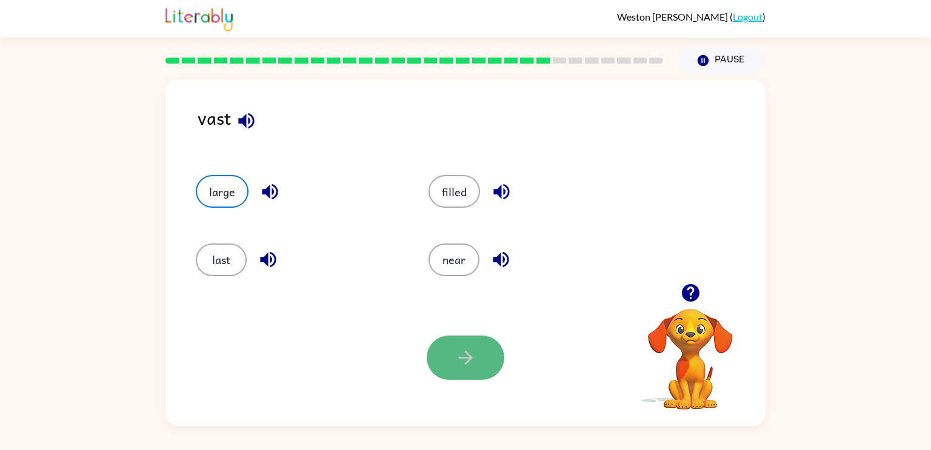
click at [487, 353] on button "button" at bounding box center [466, 358] width 78 height 44
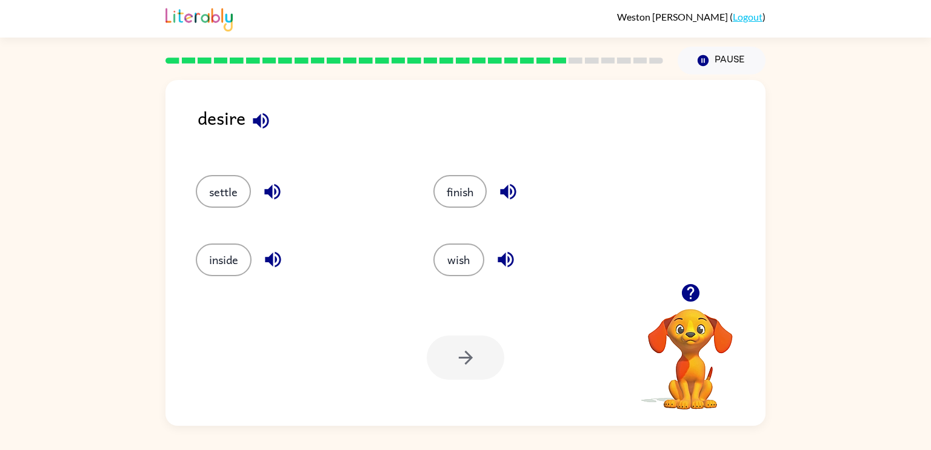
click at [209, 226] on div "inside" at bounding box center [292, 255] width 238 height 68
click at [439, 190] on button "finish" at bounding box center [459, 191] width 53 height 33
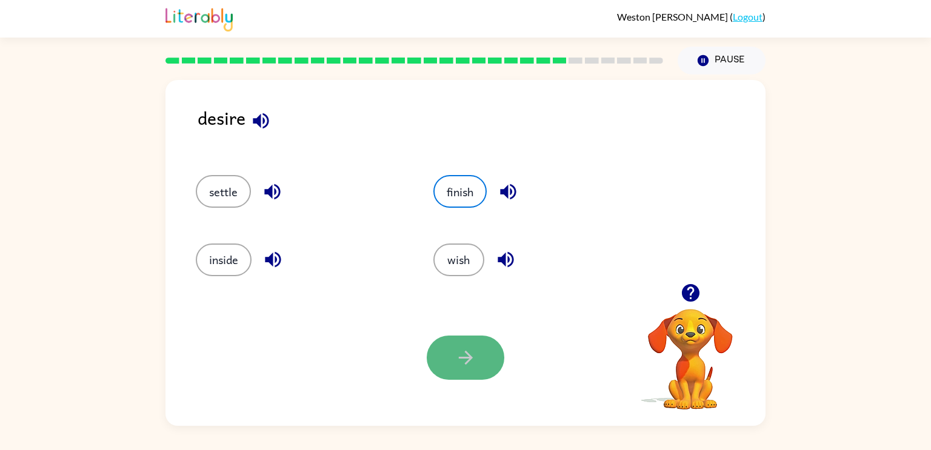
click at [484, 373] on button "button" at bounding box center [466, 358] width 78 height 44
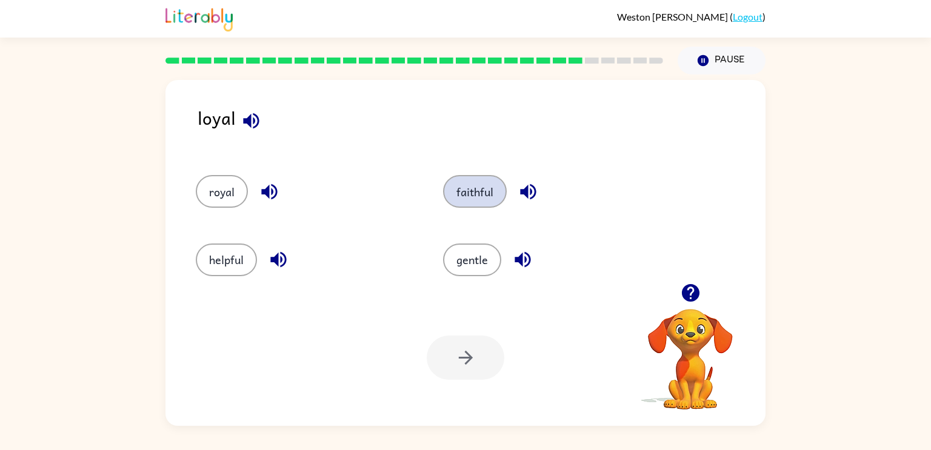
click at [477, 192] on button "faithful" at bounding box center [475, 191] width 64 height 33
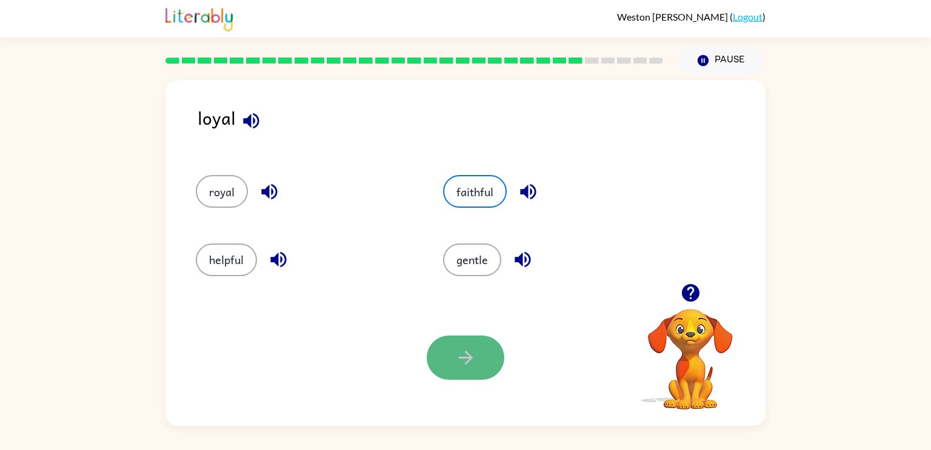
click at [463, 366] on icon "button" at bounding box center [465, 357] width 21 height 21
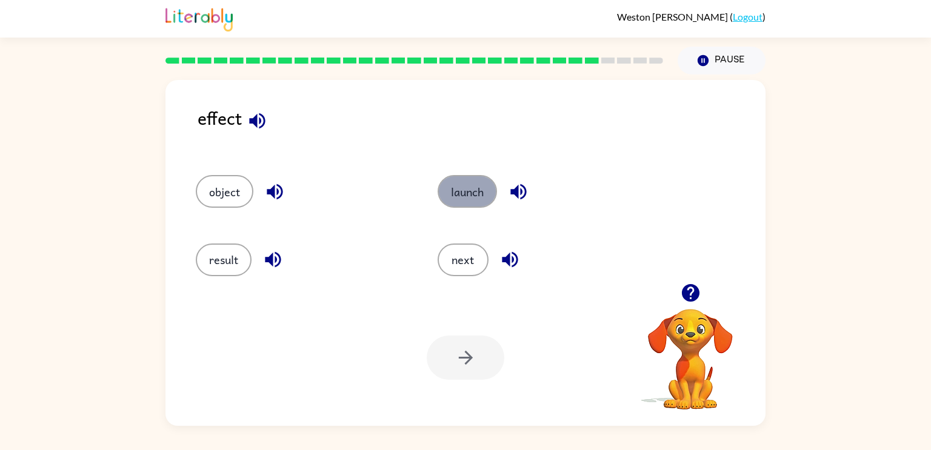
click at [482, 193] on button "launch" at bounding box center [467, 191] width 59 height 33
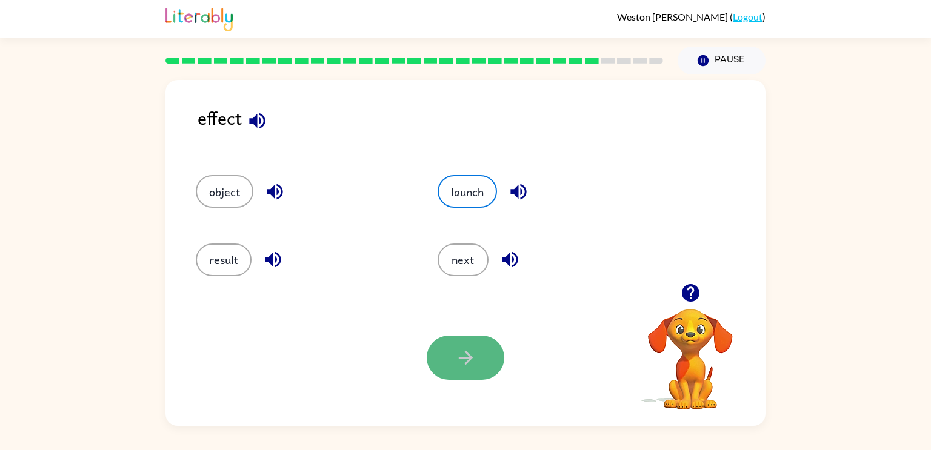
click at [470, 380] on button "button" at bounding box center [466, 358] width 78 height 44
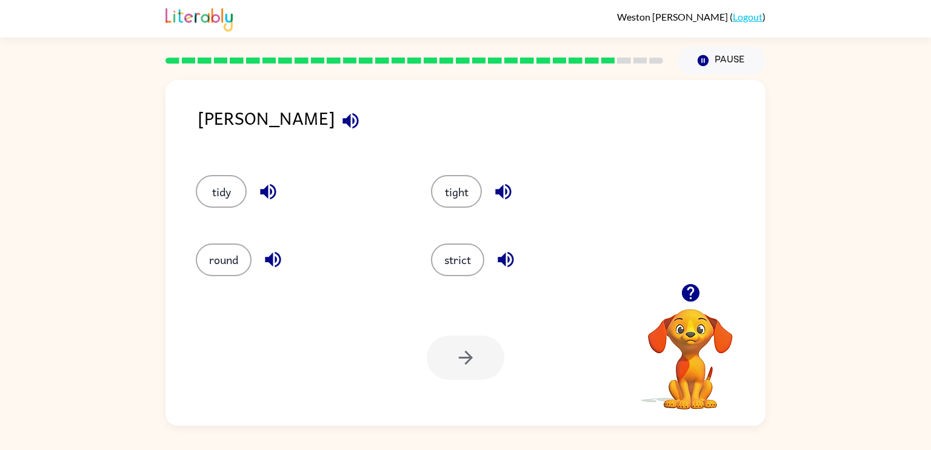
click at [253, 200] on div "tidy" at bounding box center [299, 191] width 207 height 33
click at [231, 196] on button "tidy" at bounding box center [221, 191] width 51 height 33
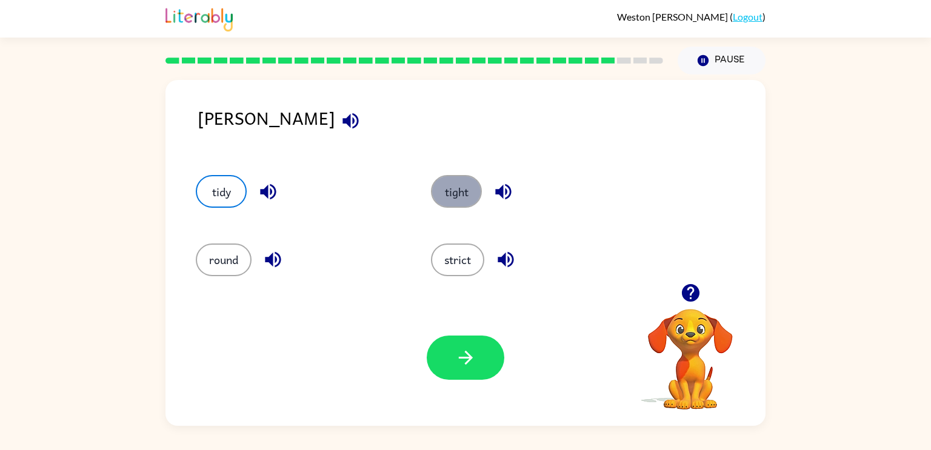
click at [459, 176] on button "tight" at bounding box center [456, 191] width 51 height 33
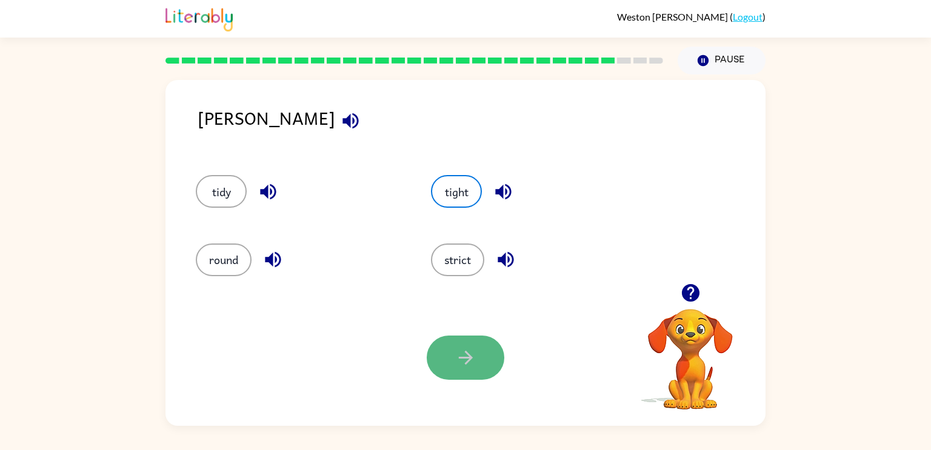
click at [463, 352] on icon "button" at bounding box center [465, 357] width 21 height 21
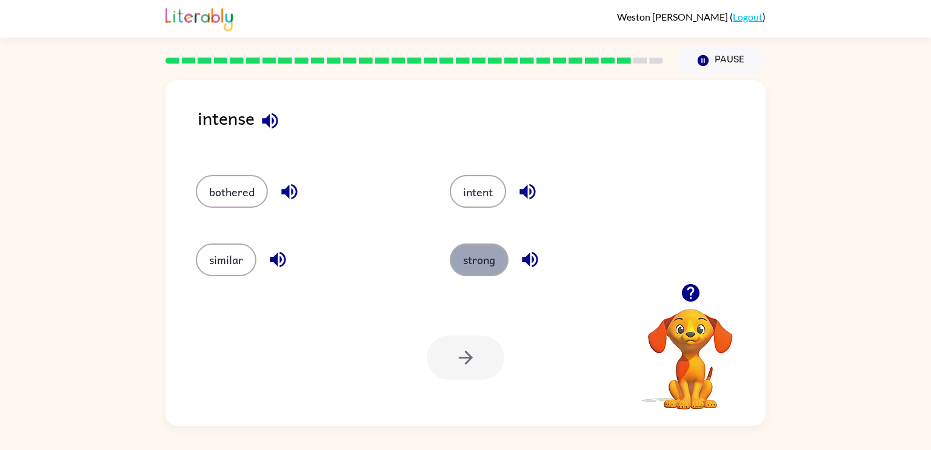
click at [466, 271] on button "strong" at bounding box center [479, 260] width 59 height 33
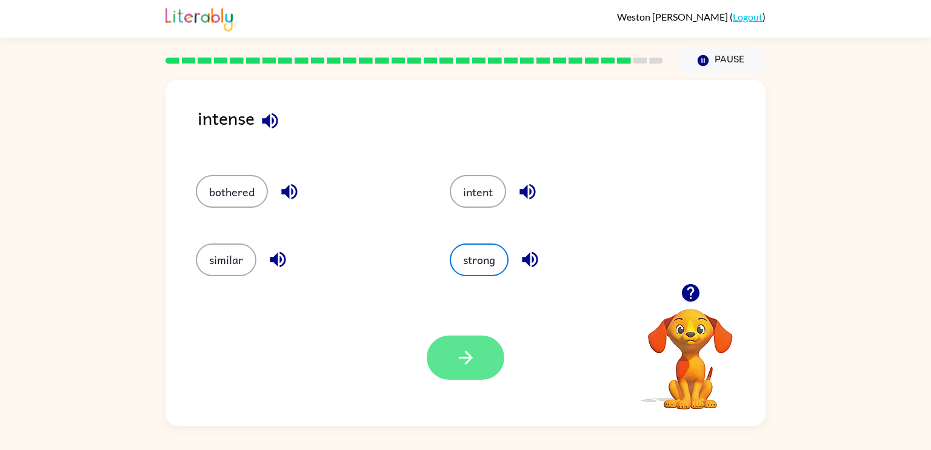
click at [456, 370] on button "button" at bounding box center [466, 358] width 78 height 44
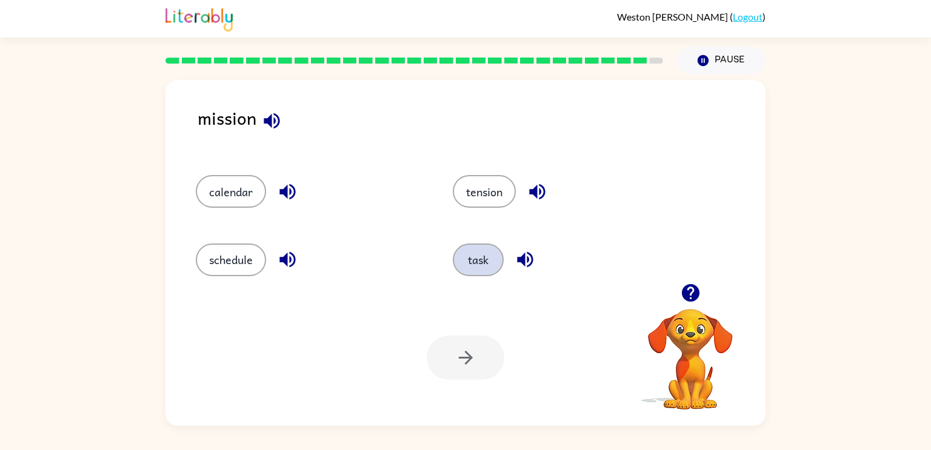
click at [476, 259] on button "task" at bounding box center [478, 260] width 51 height 33
click at [447, 353] on button "button" at bounding box center [466, 358] width 78 height 44
